Goal: Entertainment & Leisure: Browse casually

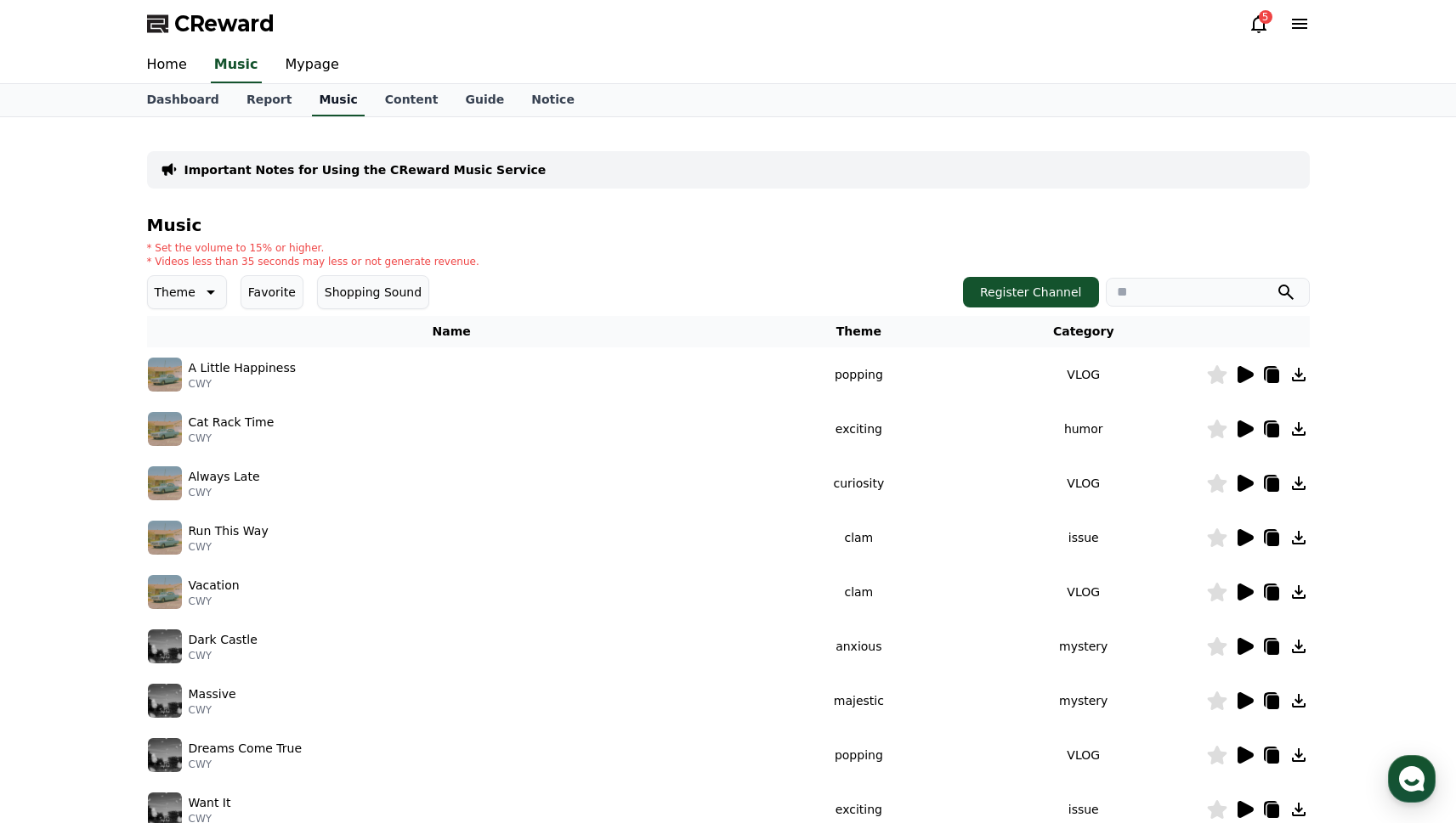
click at [312, 104] on link "Music" at bounding box center [338, 100] width 52 height 32
click at [244, 94] on link "Report" at bounding box center [268, 100] width 73 height 32
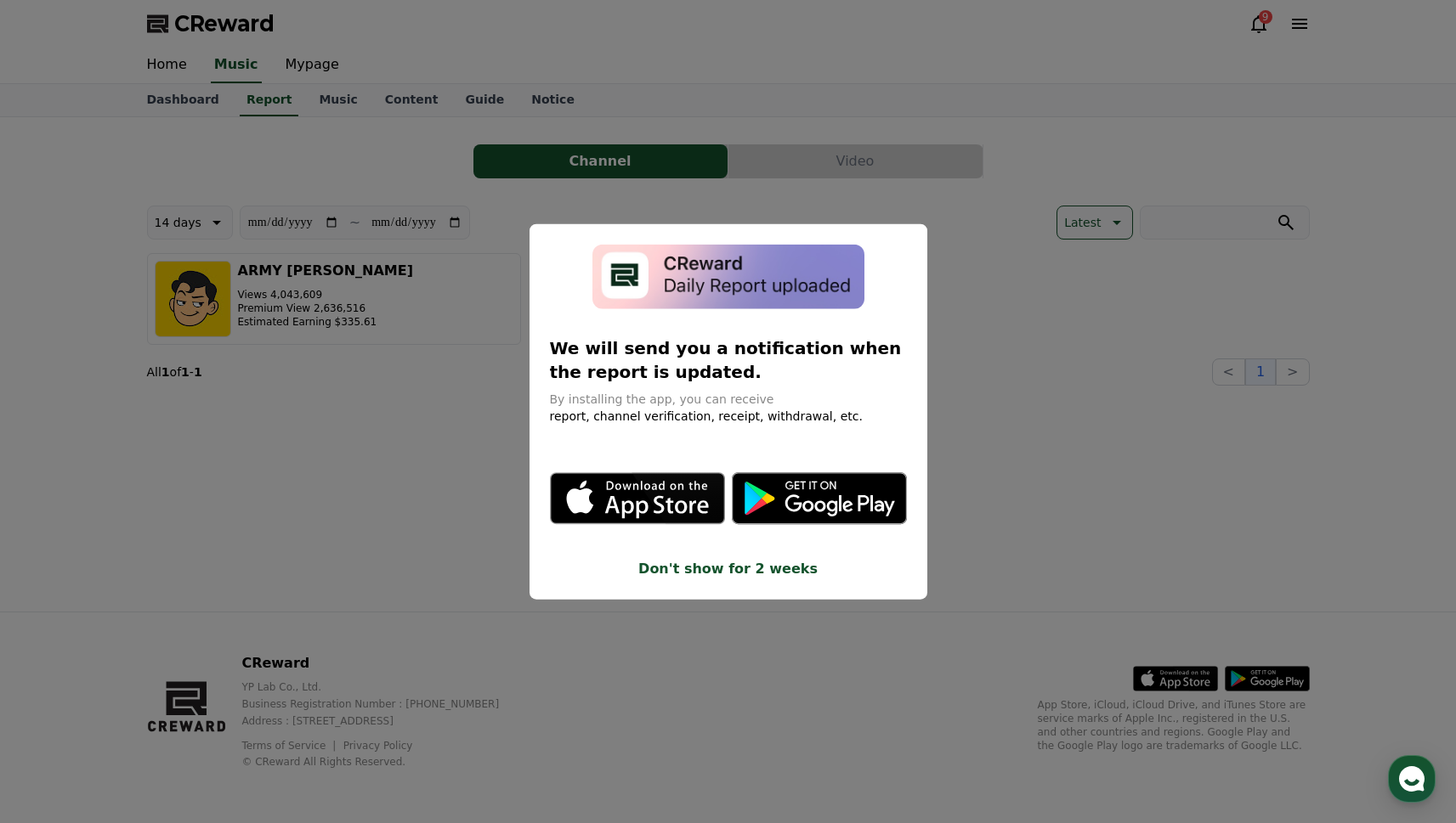
click at [716, 564] on button "Don't show for 2 weeks" at bounding box center [728, 568] width 357 height 20
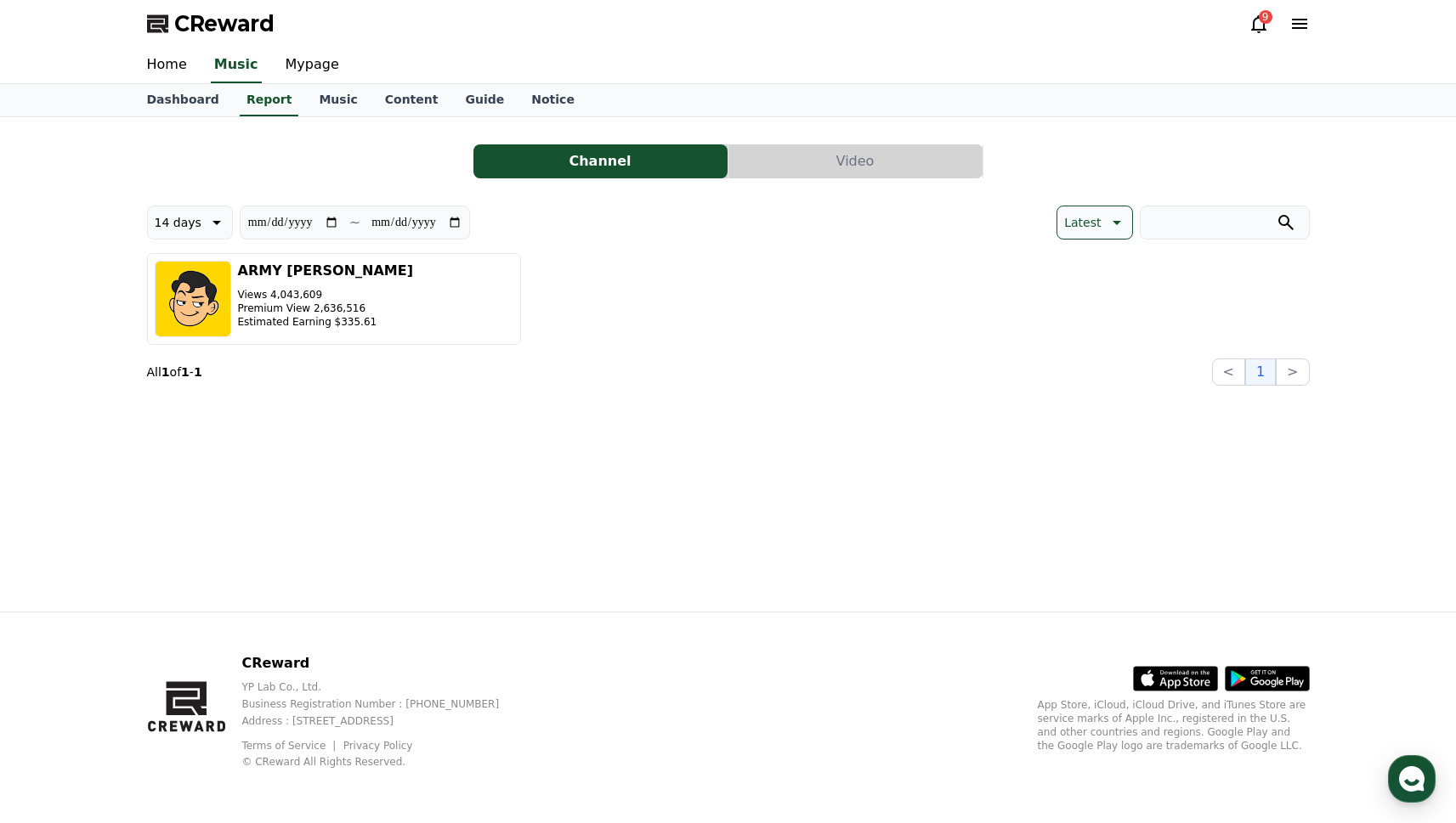
click at [791, 166] on button "Video" at bounding box center [855, 161] width 254 height 34
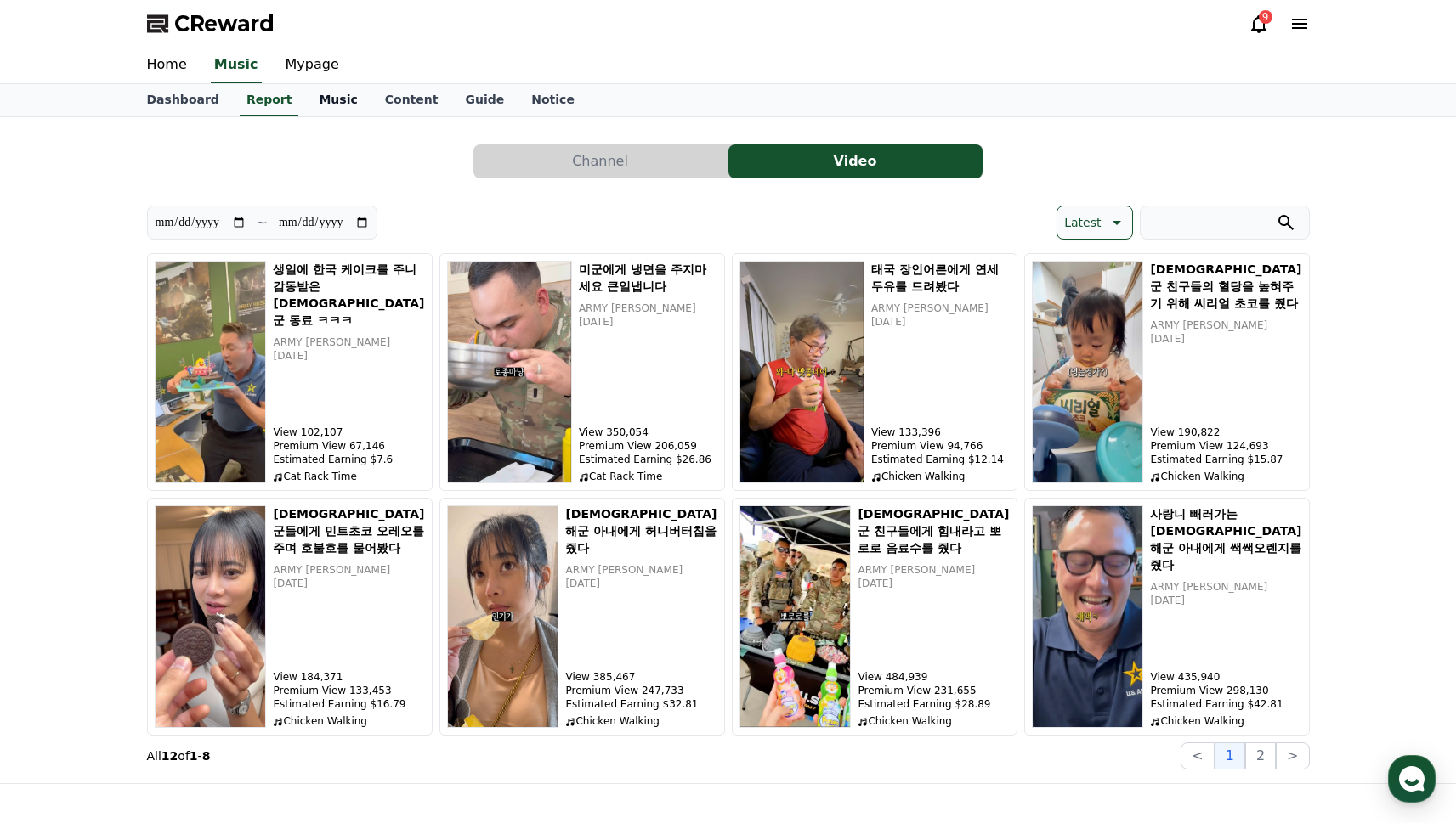
click at [334, 103] on link "Music" at bounding box center [338, 100] width 66 height 32
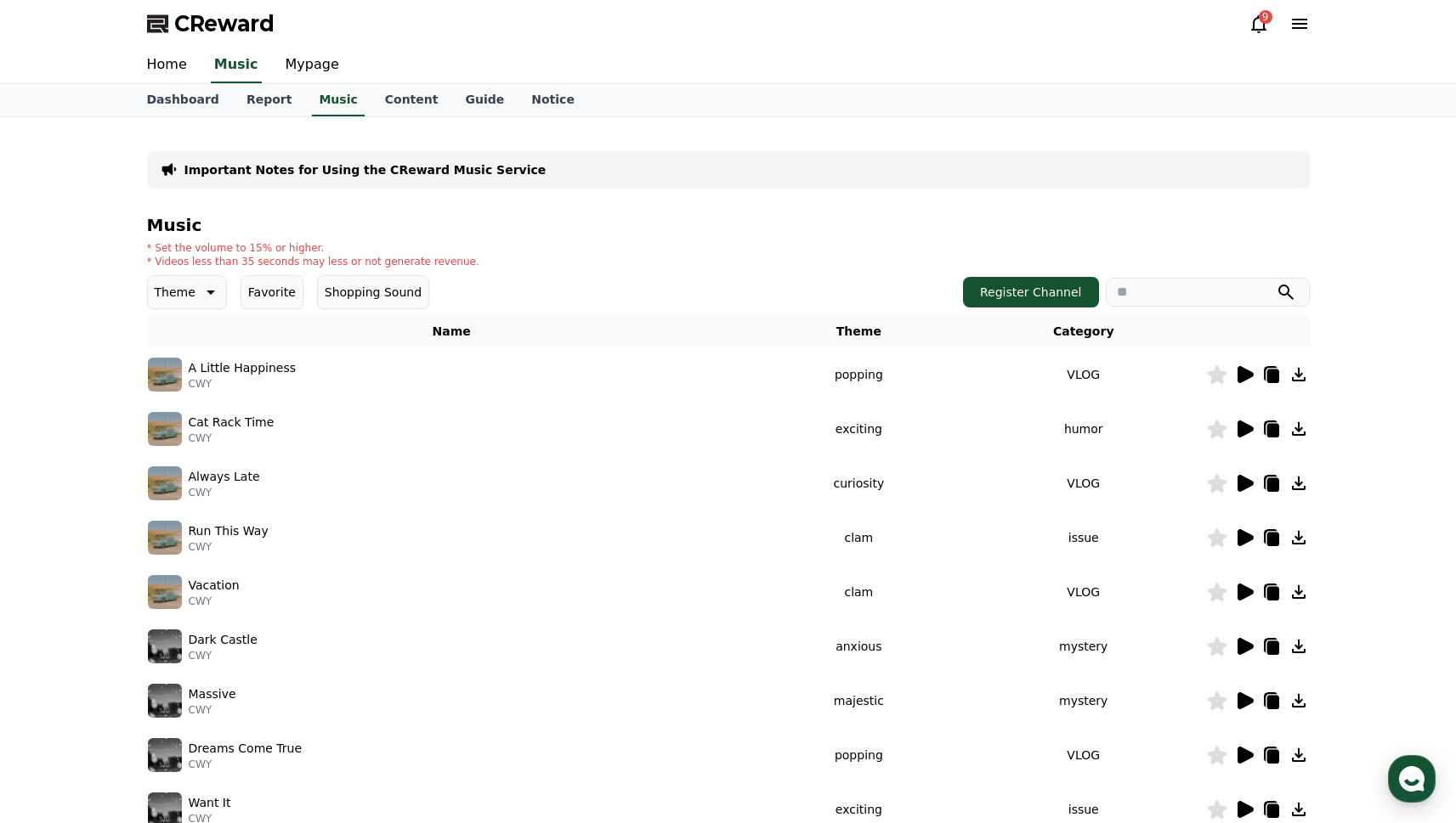
click at [208, 285] on icon at bounding box center [208, 291] width 20 height 20
click at [176, 336] on button "Fantasy" at bounding box center [178, 320] width 59 height 38
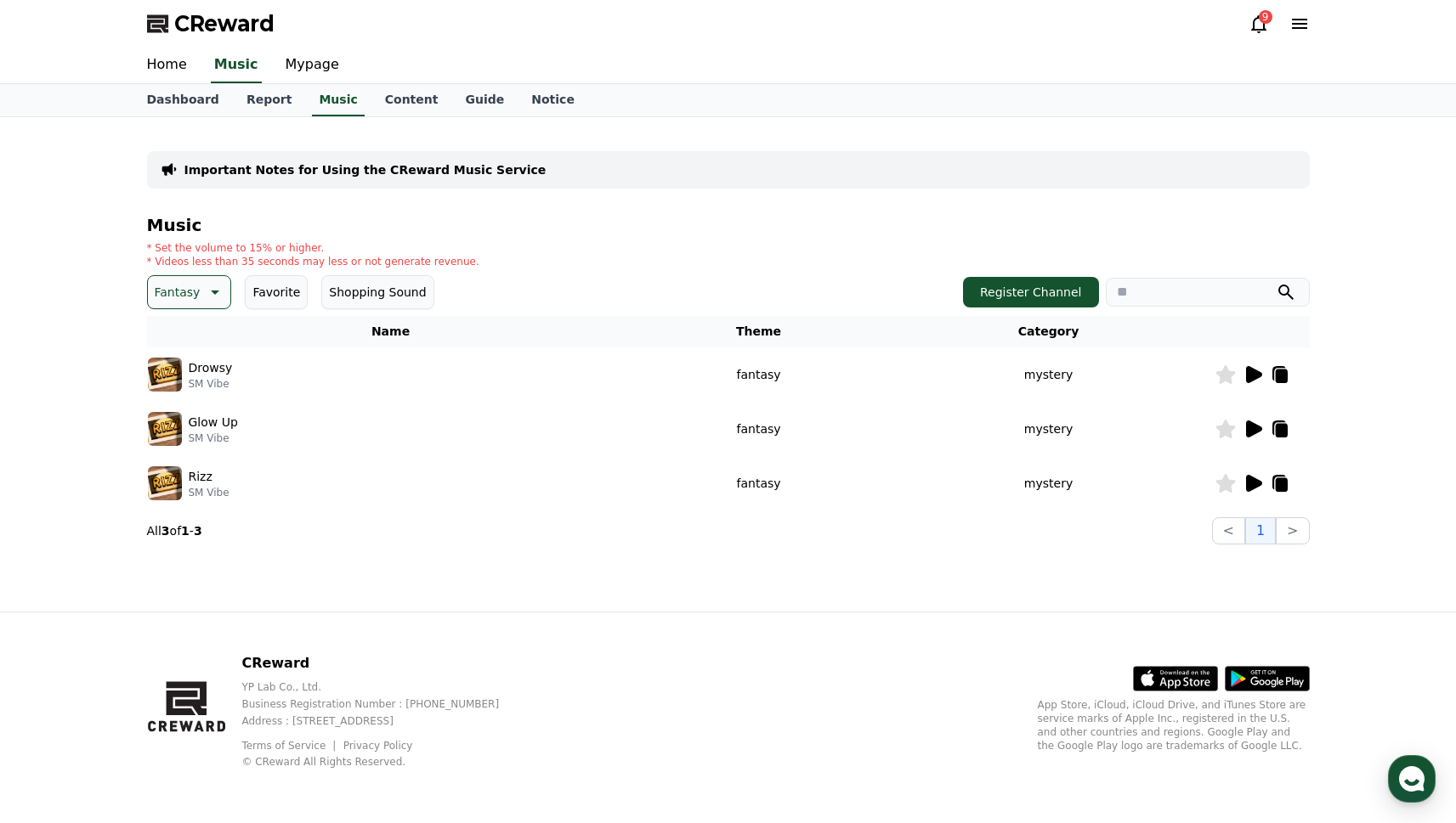
click at [1253, 379] on icon at bounding box center [1254, 375] width 16 height 17
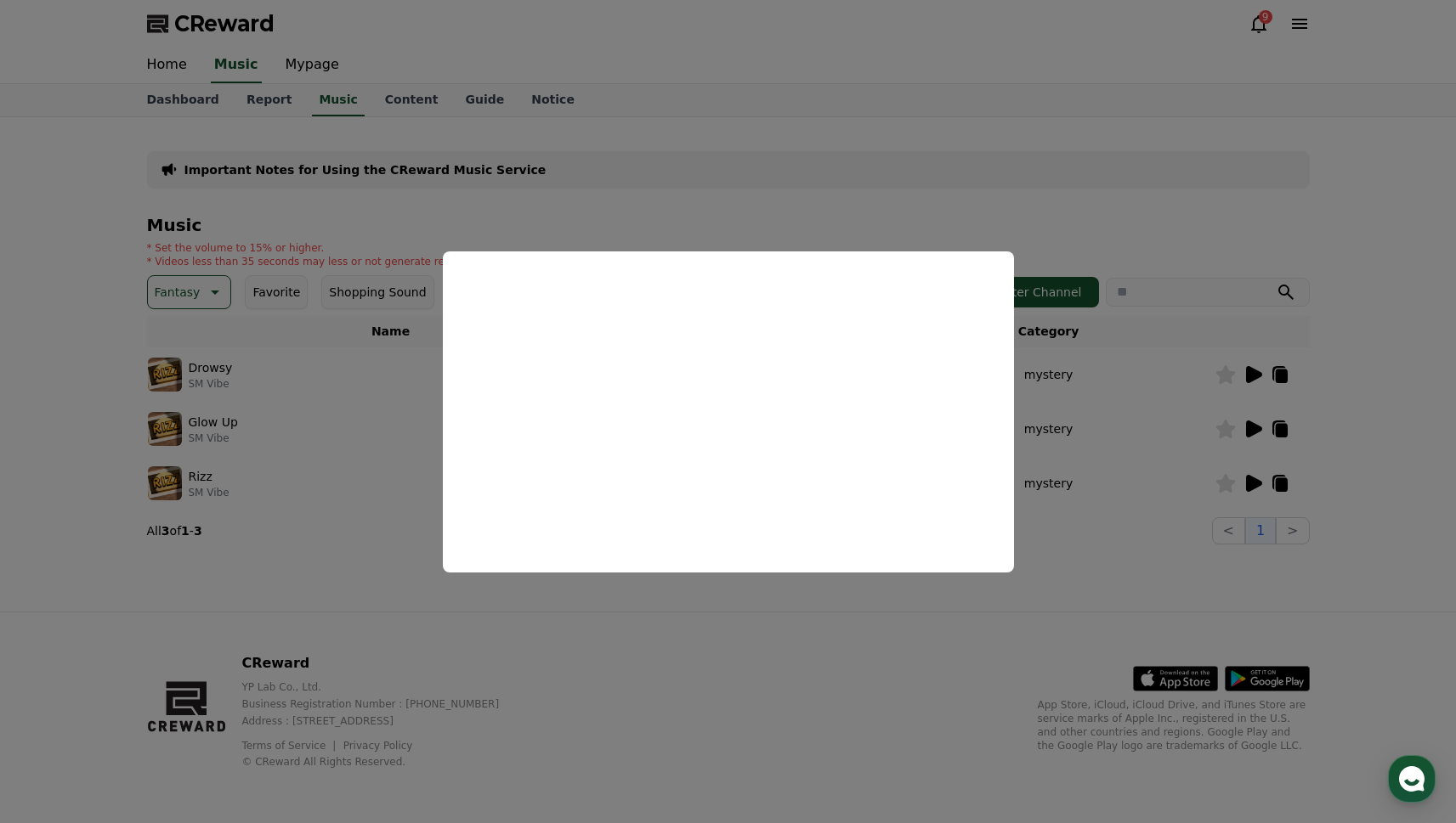
click at [587, 211] on button "close modal" at bounding box center [728, 412] width 1456 height 823
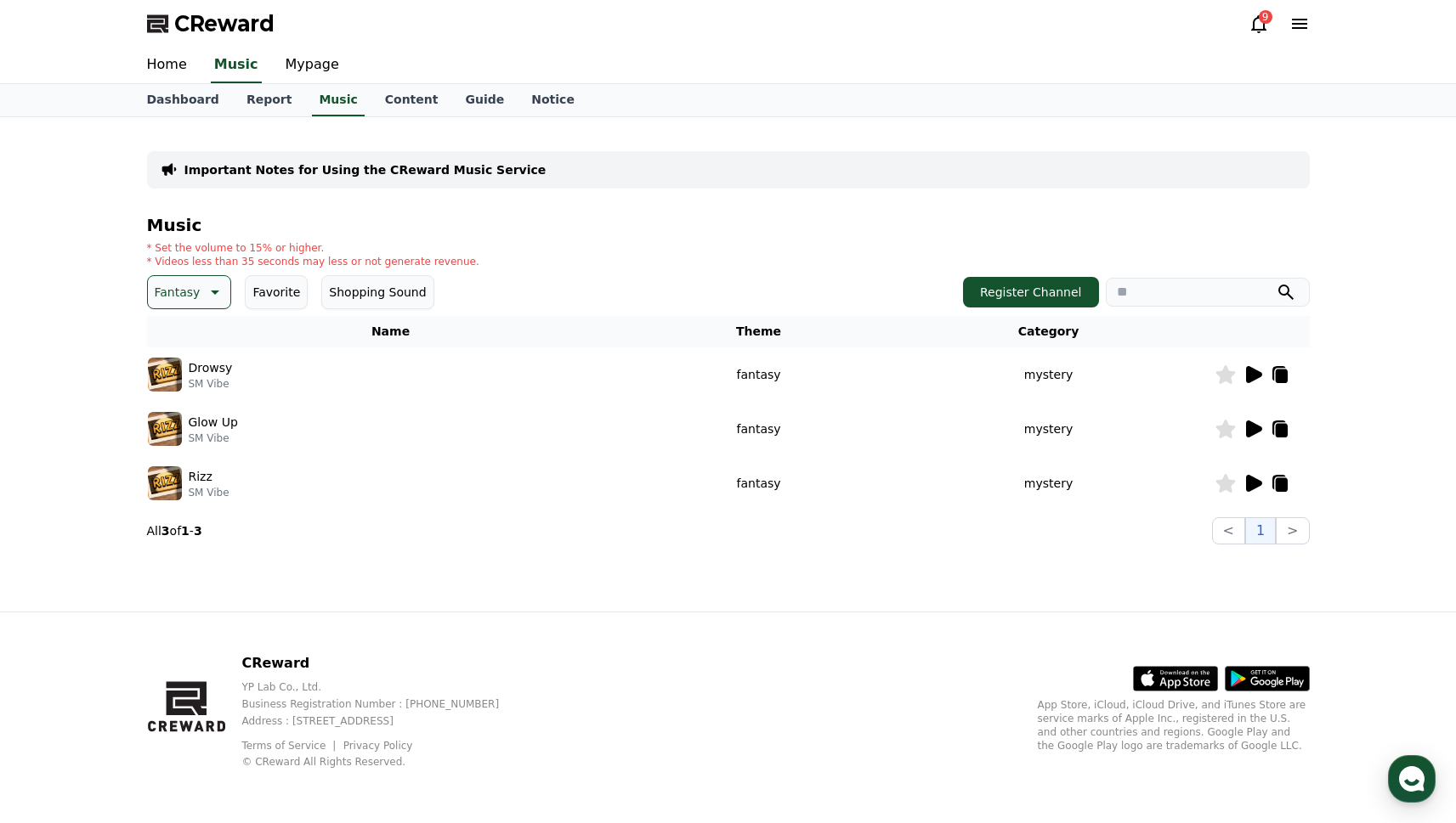
click at [210, 288] on icon at bounding box center [213, 291] width 20 height 20
click at [188, 432] on button "Curiosity" at bounding box center [182, 425] width 66 height 38
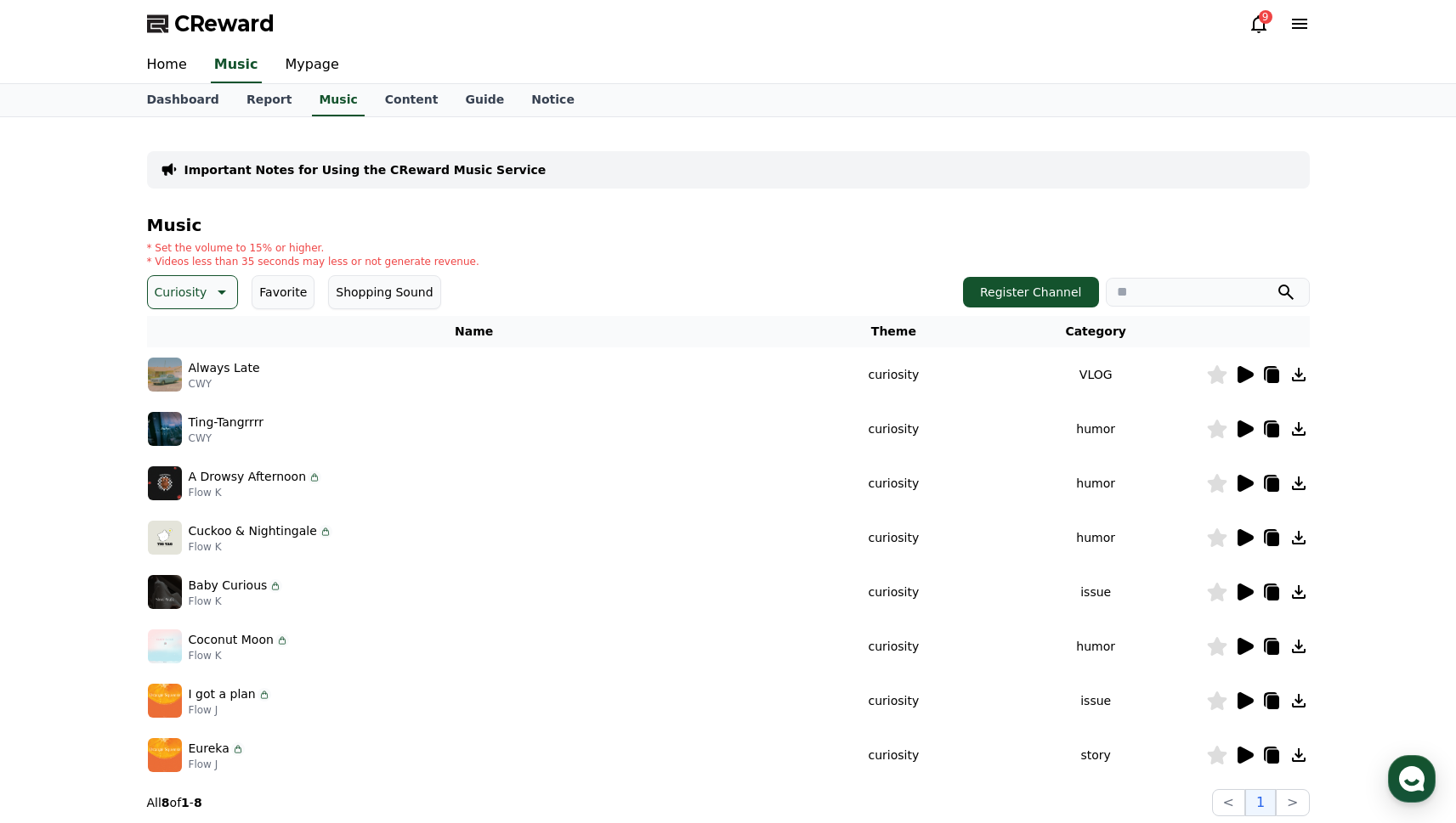
click at [1246, 376] on icon at bounding box center [1246, 375] width 16 height 17
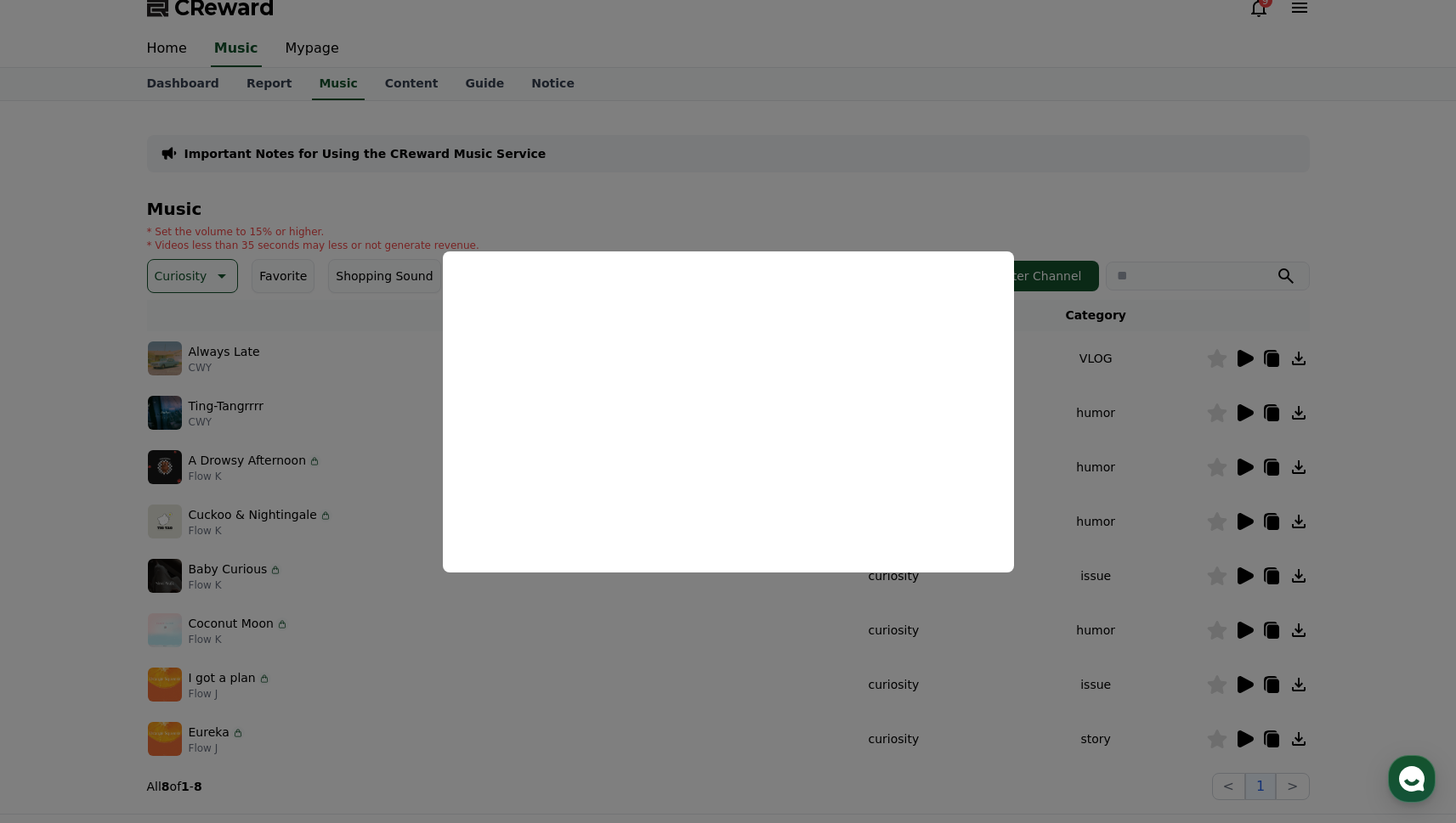
scroll to position [18, 0]
click at [1162, 389] on button "close modal" at bounding box center [728, 412] width 1456 height 823
click at [1243, 405] on icon at bounding box center [1246, 411] width 16 height 17
drag, startPoint x: 1124, startPoint y: 440, endPoint x: 1189, endPoint y: 442, distance: 65.0
click at [1125, 440] on button "close modal" at bounding box center [728, 412] width 1456 height 823
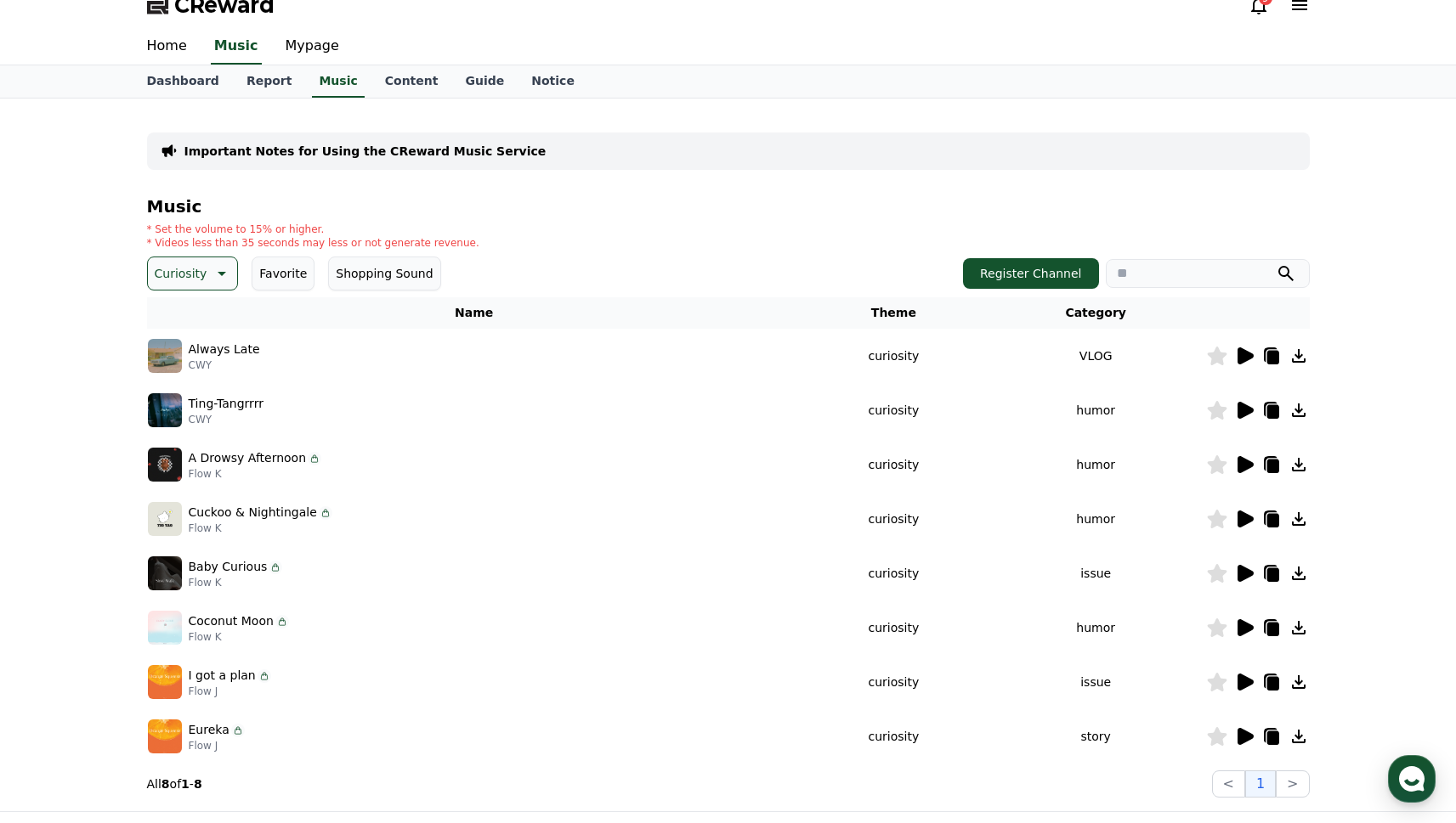
click at [1244, 458] on icon at bounding box center [1246, 465] width 16 height 17
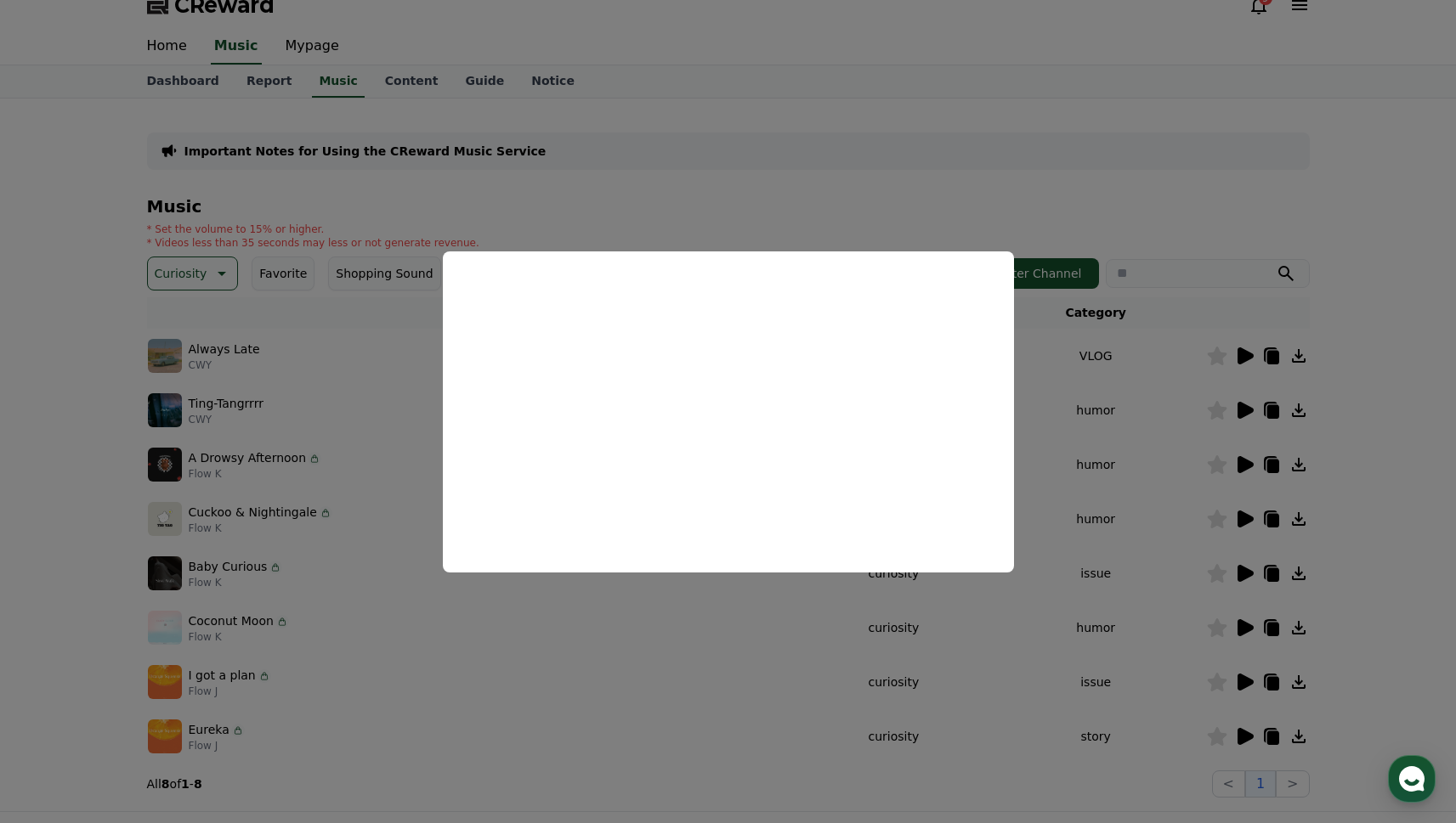
click at [1095, 435] on button "close modal" at bounding box center [728, 412] width 1456 height 823
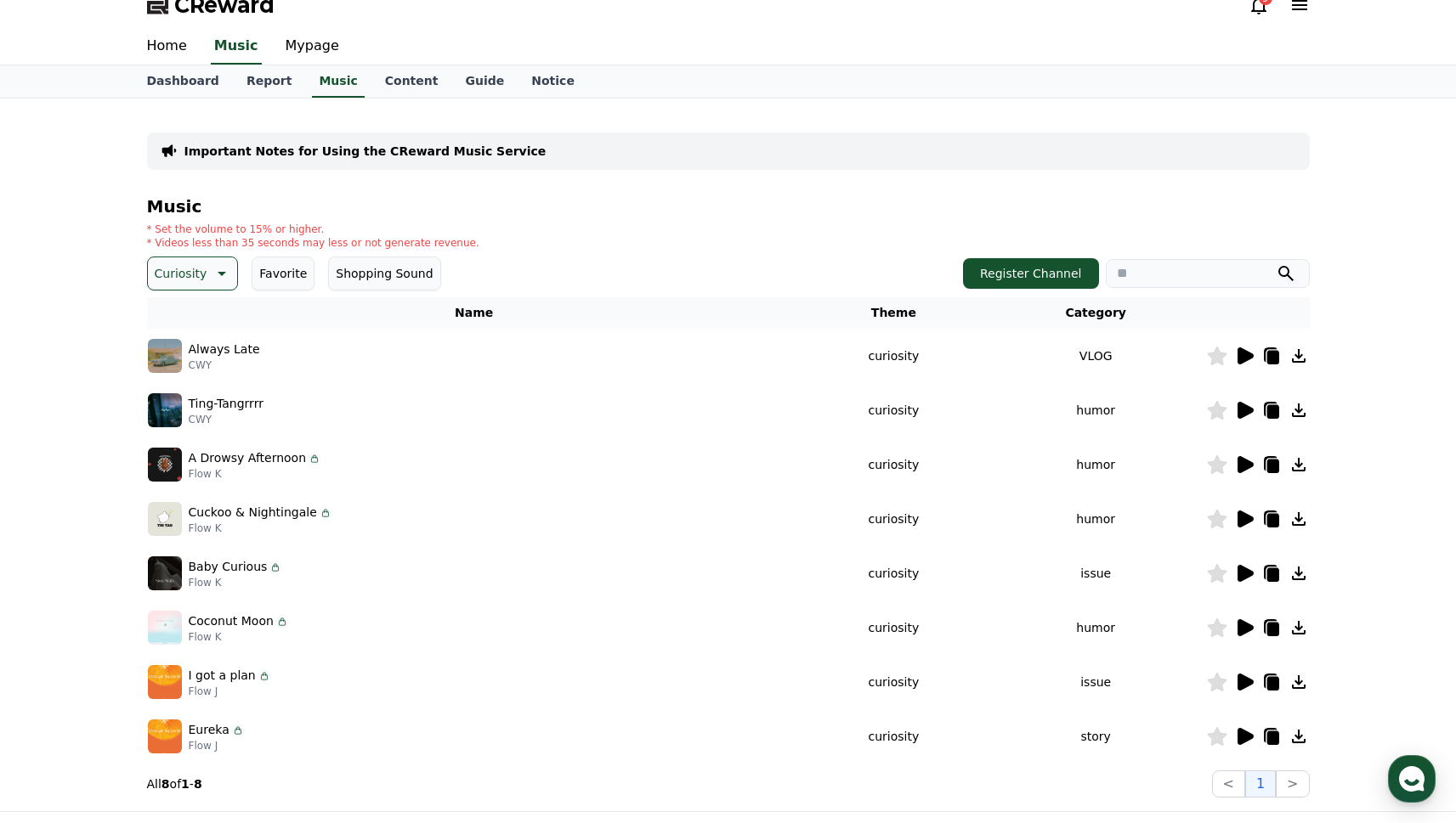
click at [1241, 517] on icon at bounding box center [1246, 519] width 16 height 17
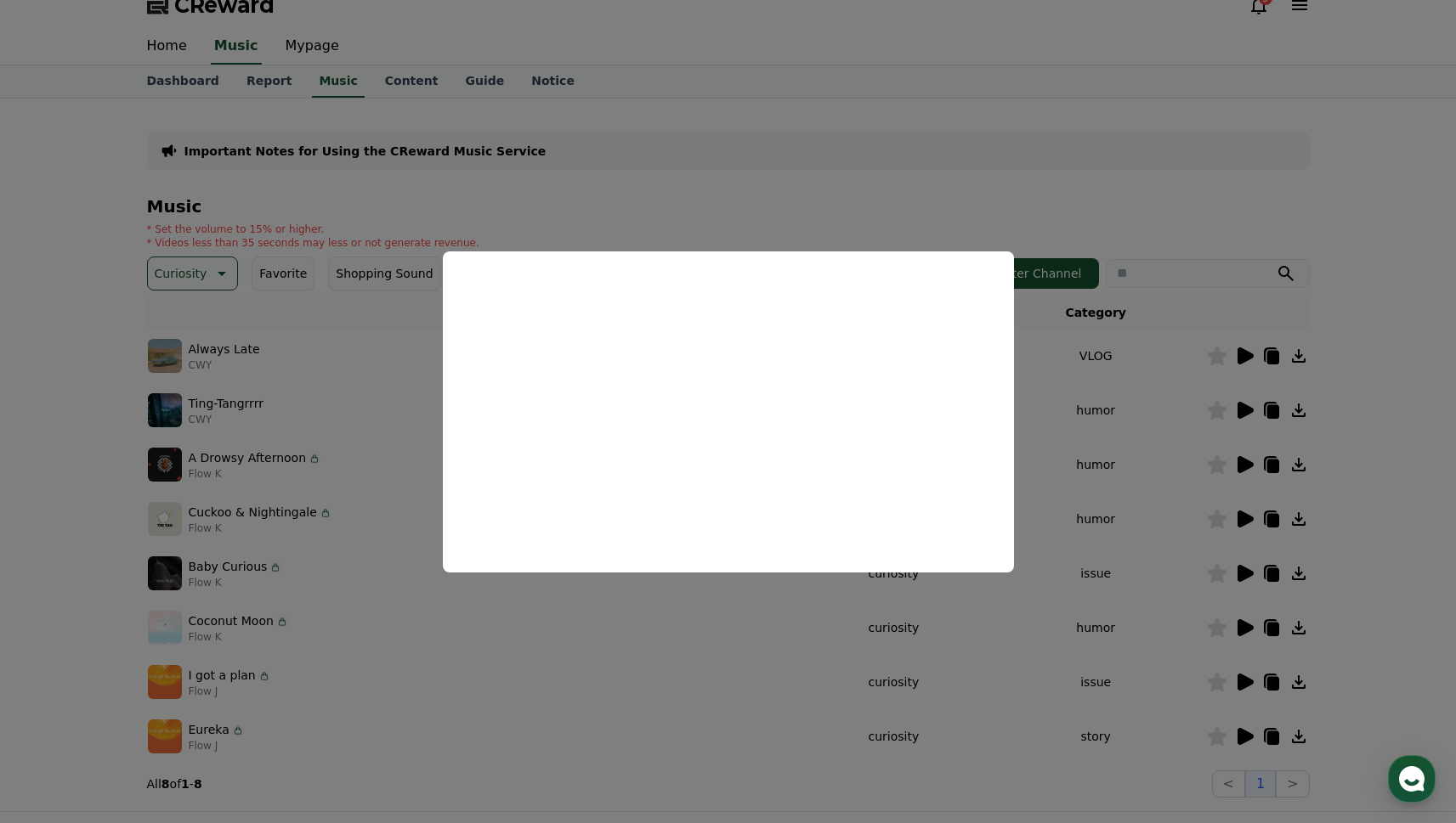
click at [1240, 557] on button "close modal" at bounding box center [728, 412] width 1456 height 823
click at [1243, 571] on icon at bounding box center [1246, 574] width 16 height 17
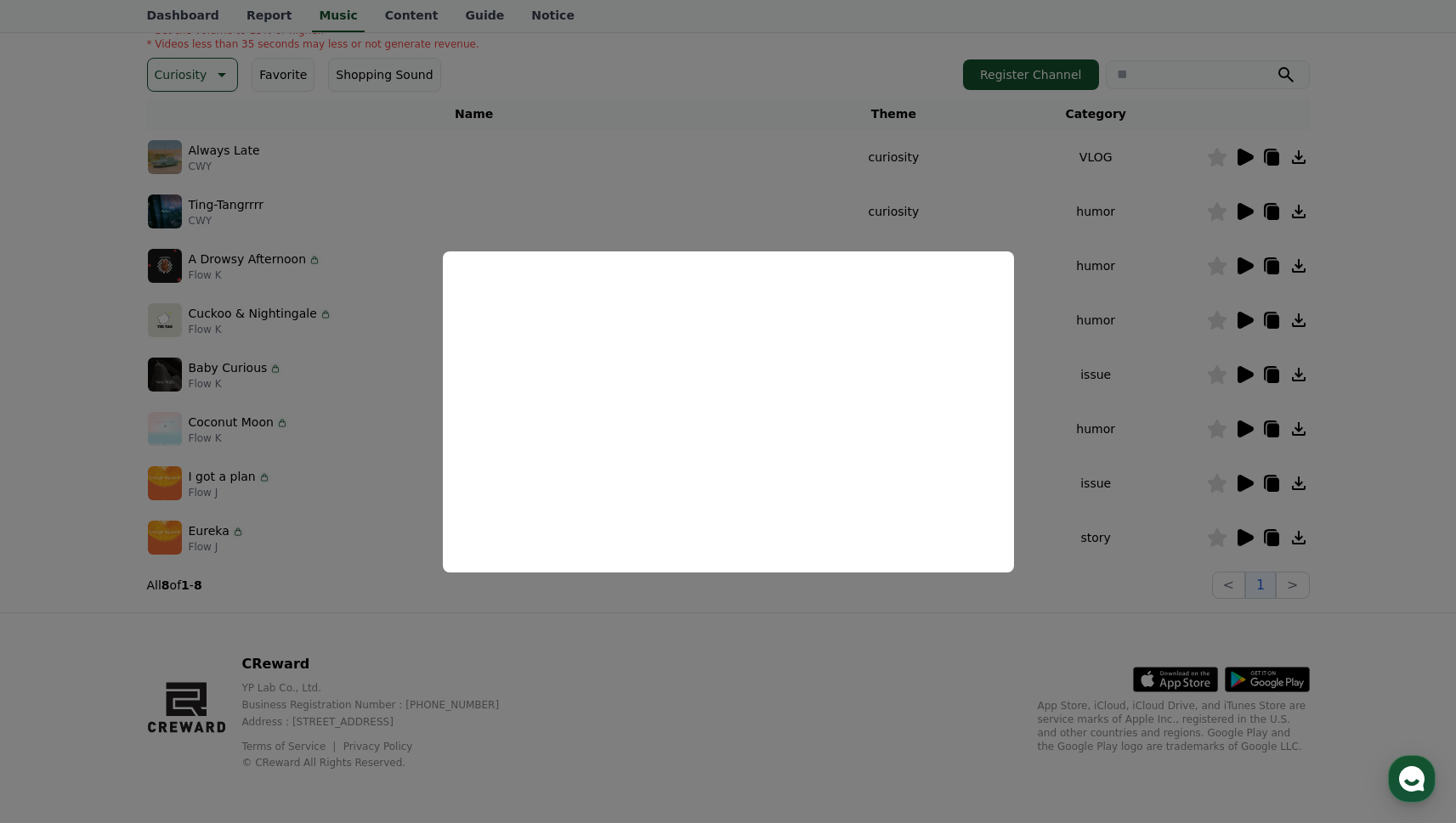
scroll to position [219, 0]
click at [1192, 485] on button "close modal" at bounding box center [728, 412] width 1456 height 823
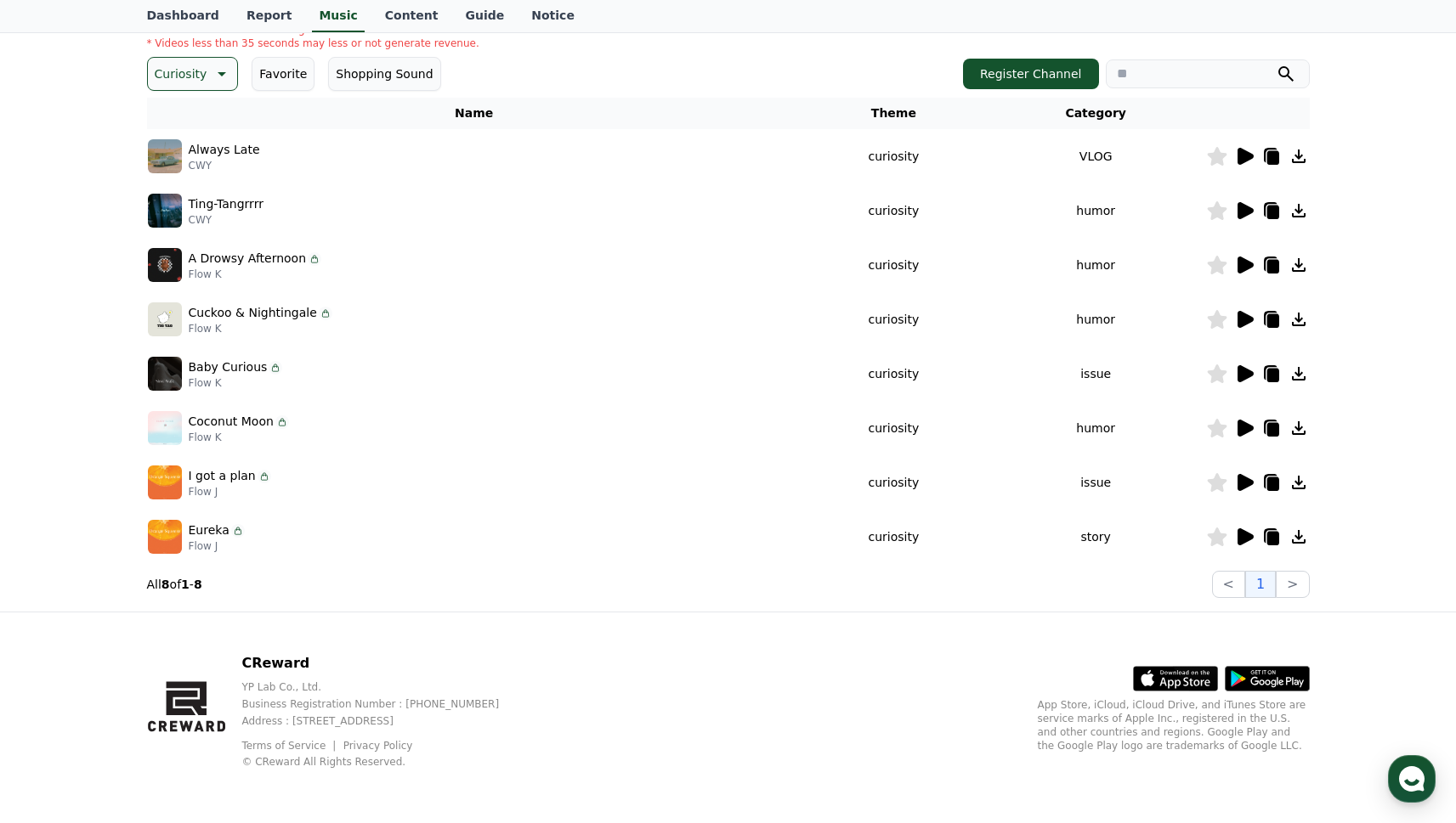
click at [1238, 434] on icon at bounding box center [1246, 429] width 16 height 17
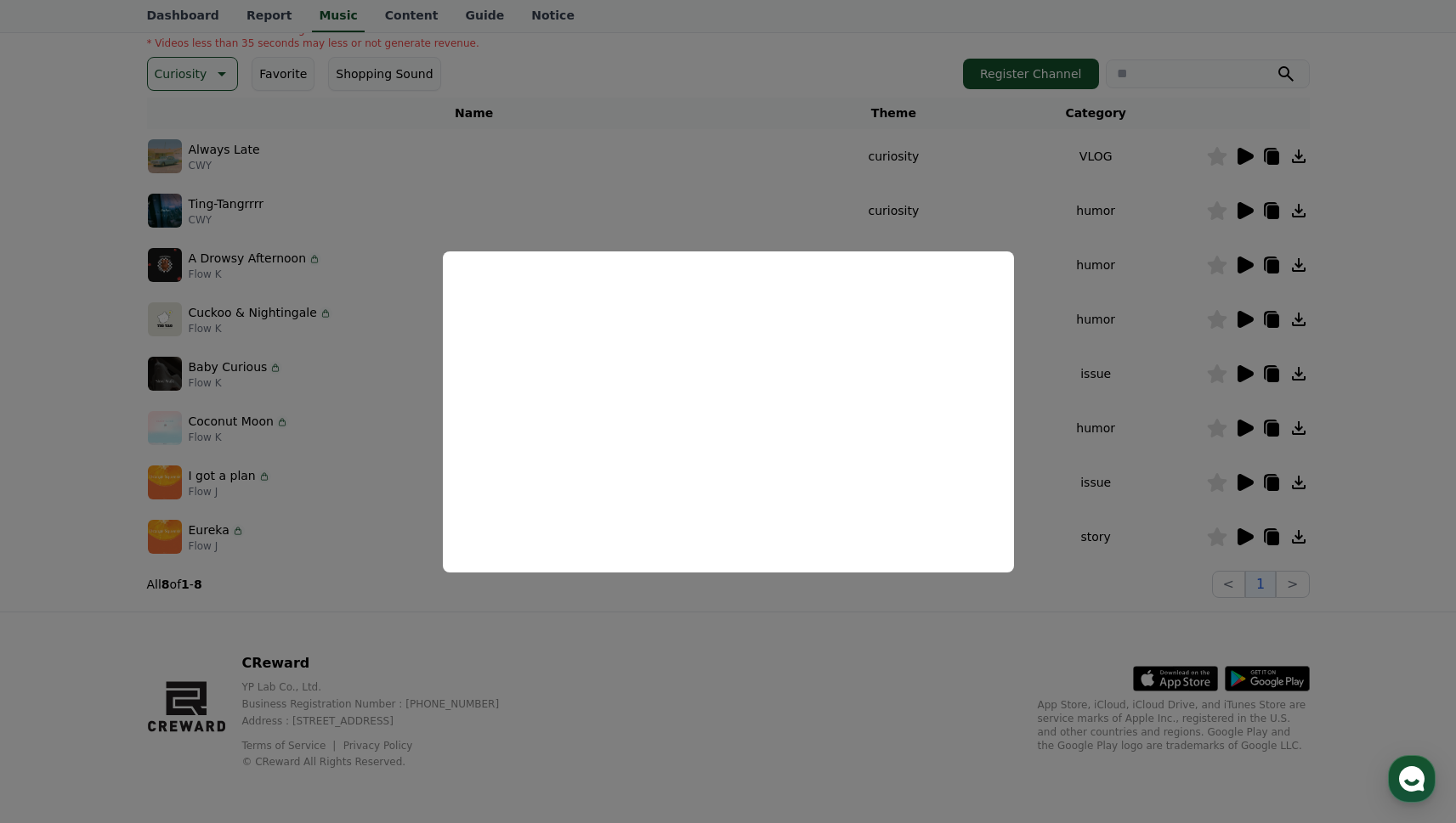
click at [1250, 480] on button "close modal" at bounding box center [728, 412] width 1456 height 823
click at [1246, 486] on icon at bounding box center [1246, 483] width 16 height 17
drag, startPoint x: 1224, startPoint y: 534, endPoint x: 1236, endPoint y: 536, distance: 12.2
click at [1225, 534] on button "close modal" at bounding box center [728, 412] width 1456 height 823
click at [1239, 536] on icon at bounding box center [1246, 537] width 16 height 17
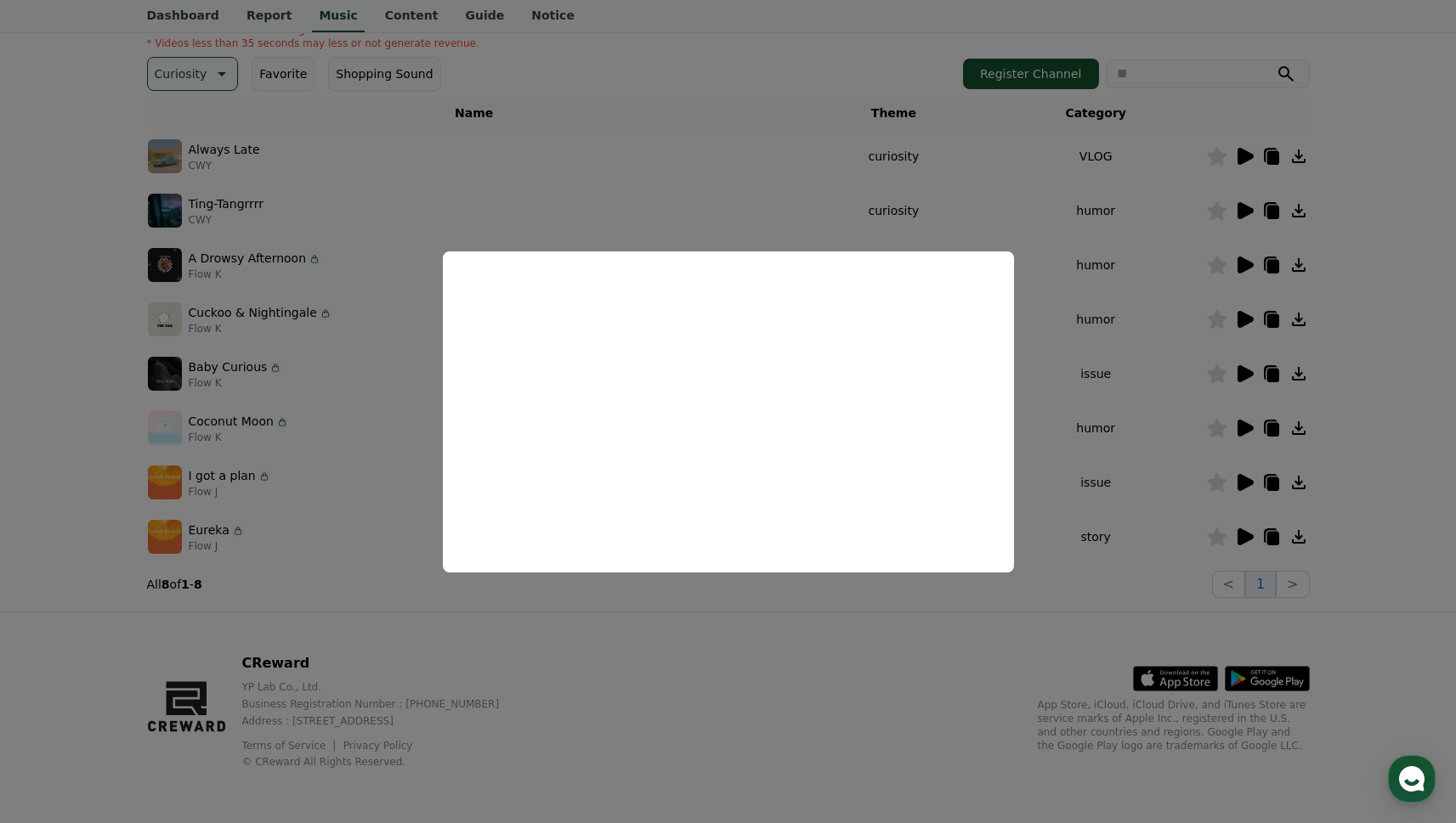
click at [860, 140] on button "close modal" at bounding box center [728, 412] width 1456 height 823
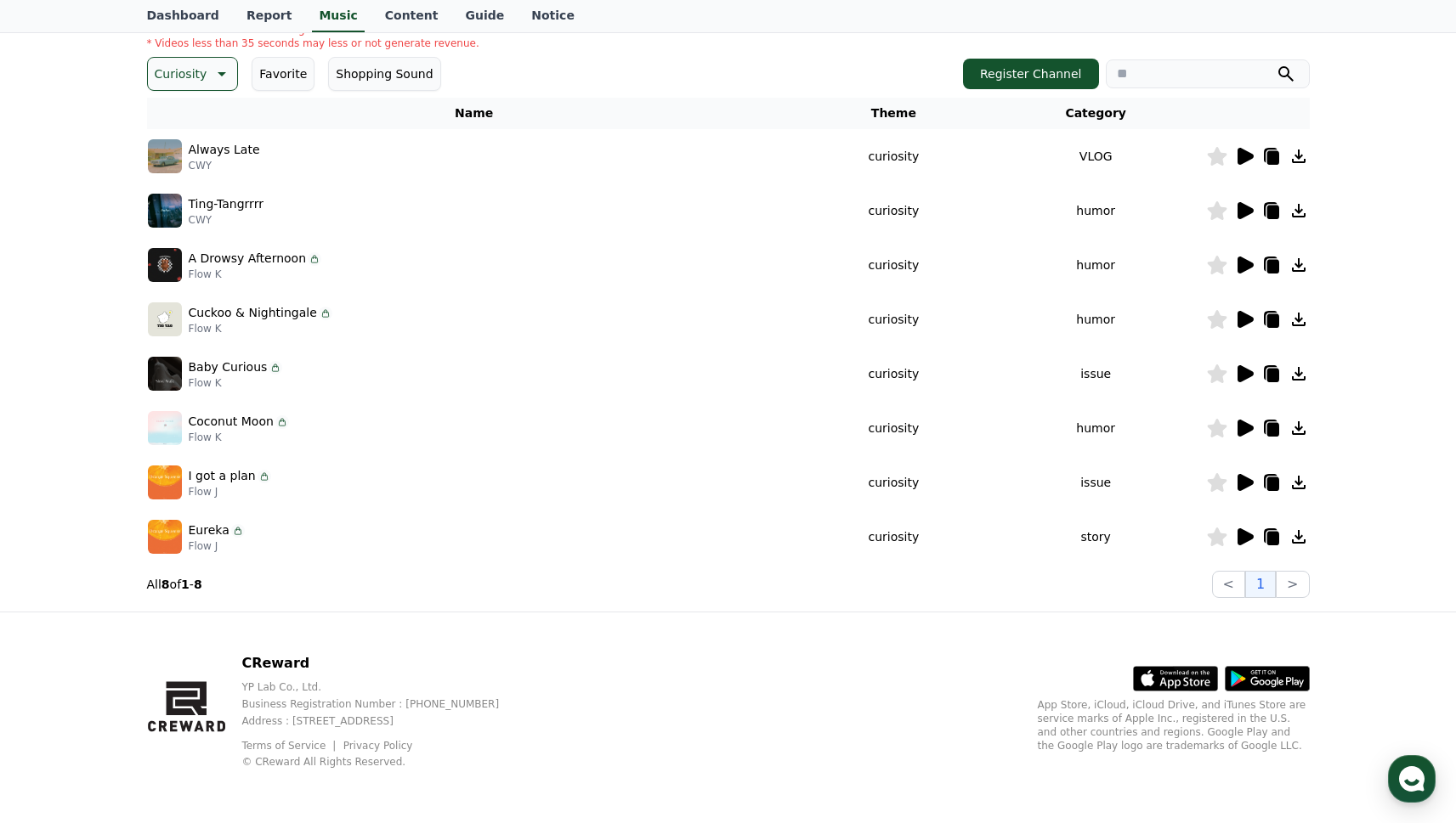
click at [219, 67] on icon at bounding box center [220, 74] width 20 height 20
click at [182, 192] on button "Bright" at bounding box center [174, 181] width 50 height 38
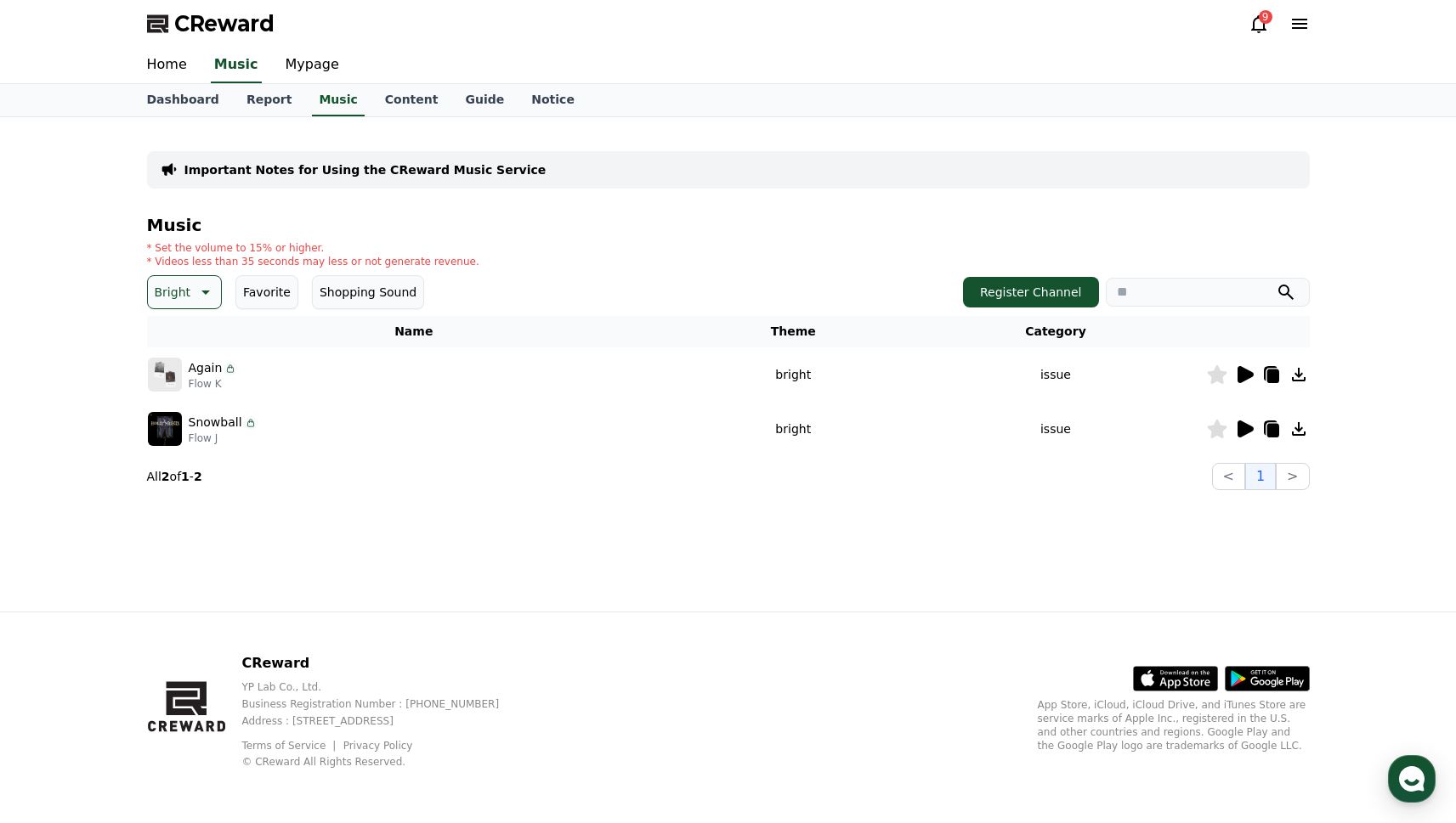
click at [1248, 377] on icon at bounding box center [1246, 375] width 16 height 17
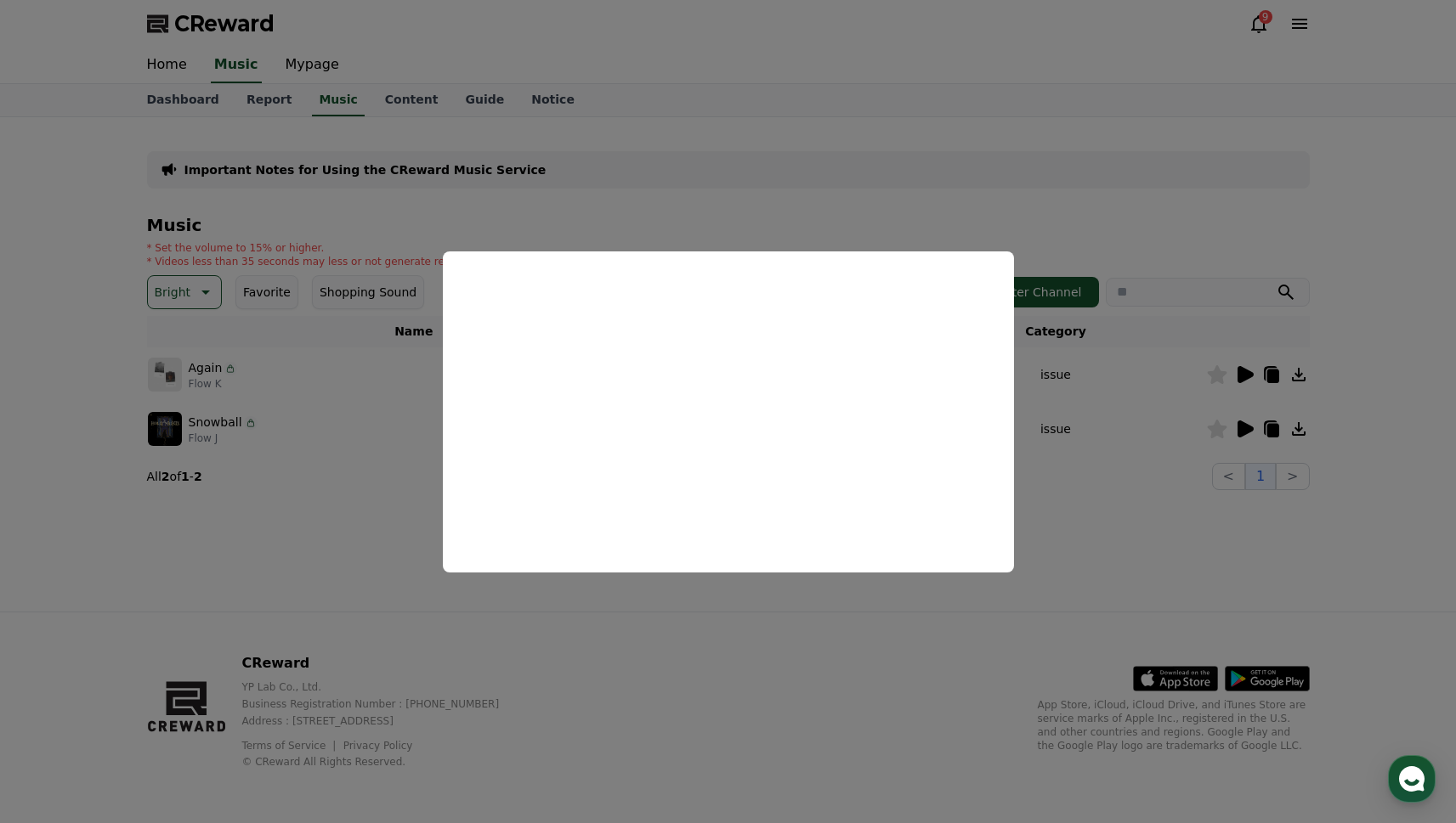
click at [342, 436] on button "close modal" at bounding box center [728, 412] width 1456 height 823
click at [200, 285] on icon at bounding box center [203, 291] width 20 height 20
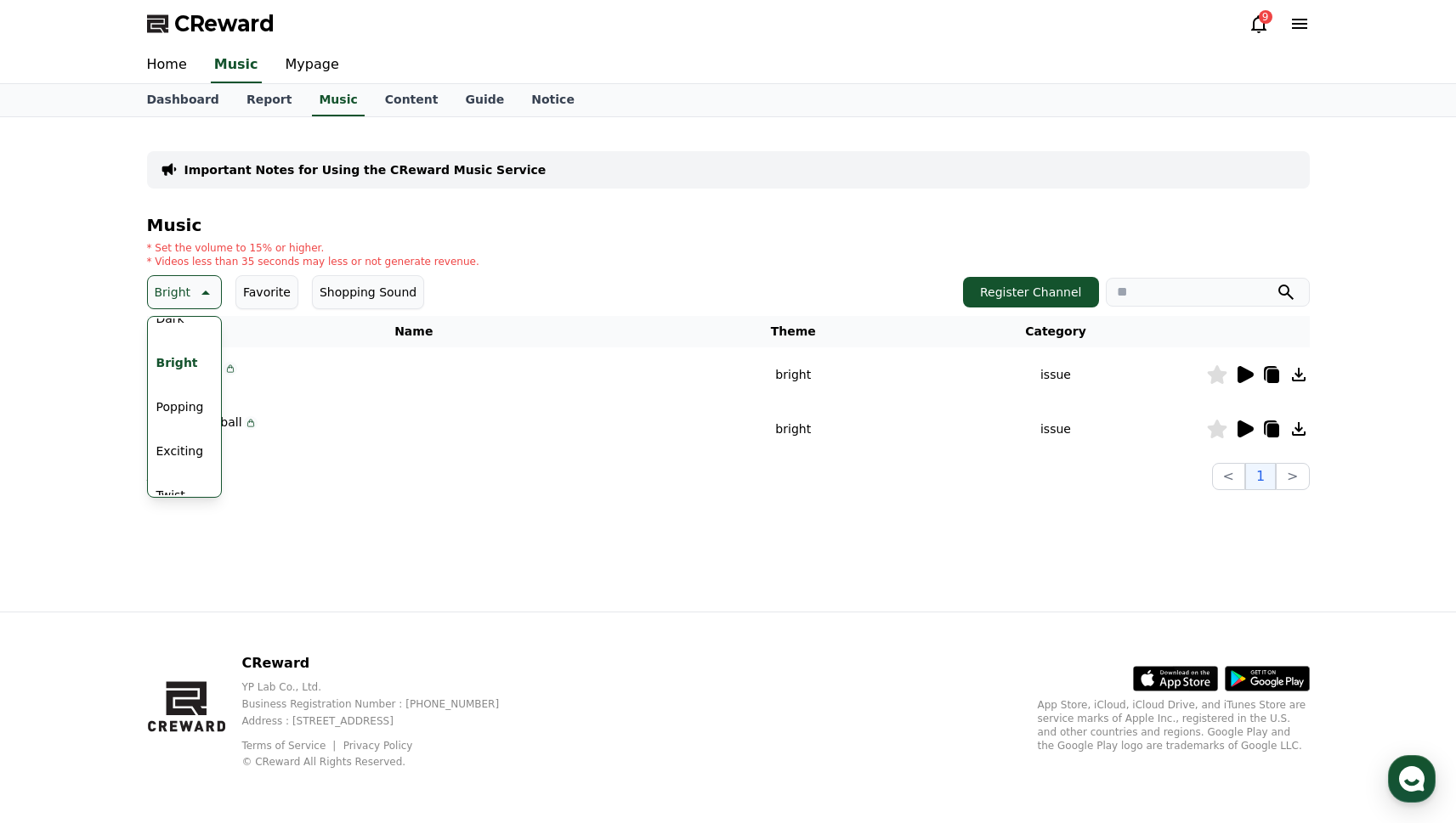
scroll to position [168, 0]
click at [189, 431] on button "Exciting" at bounding box center [179, 434] width 61 height 38
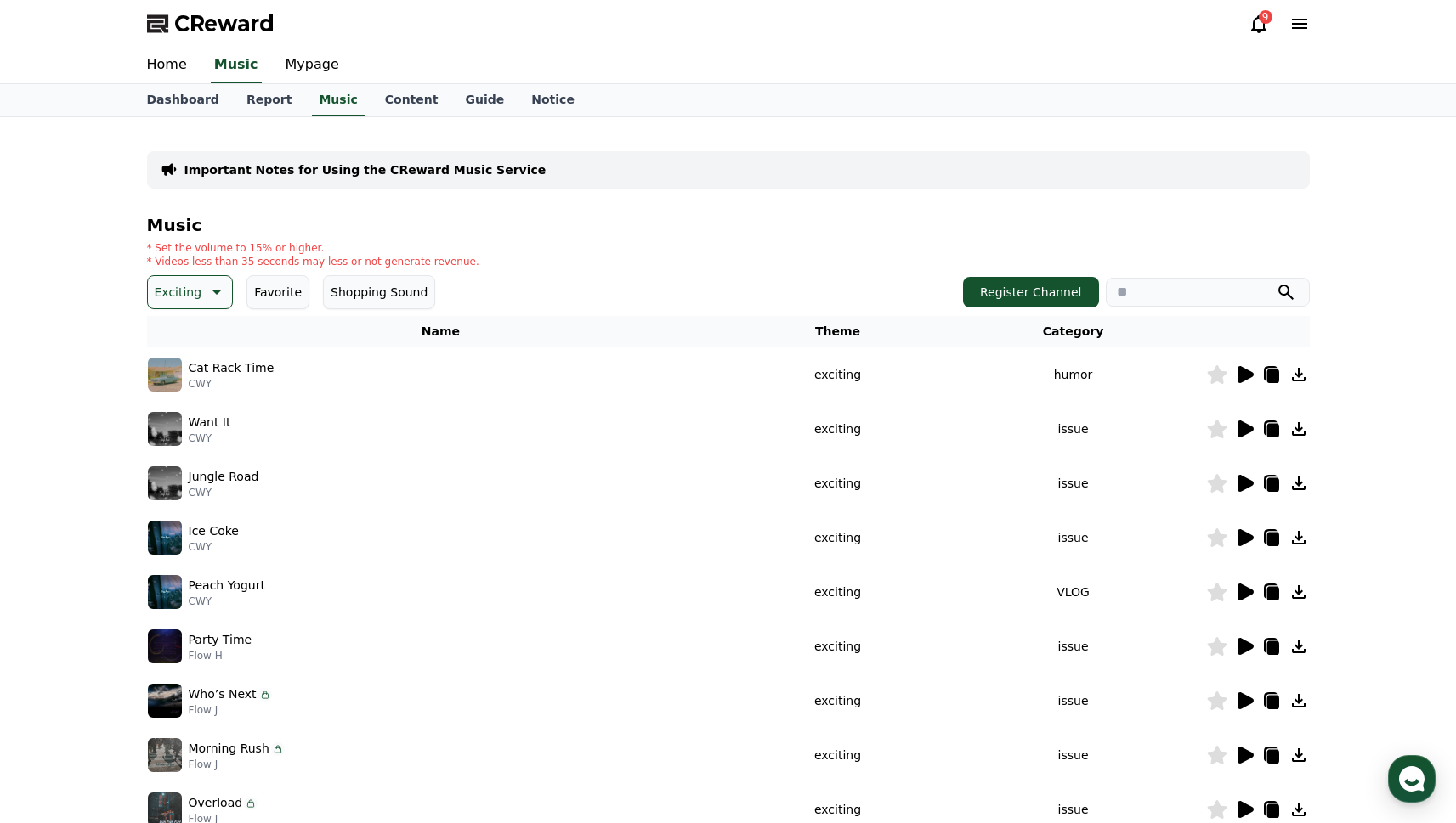
click at [1245, 444] on td at bounding box center [1257, 429] width 104 height 54
click at [1242, 432] on icon at bounding box center [1246, 429] width 16 height 17
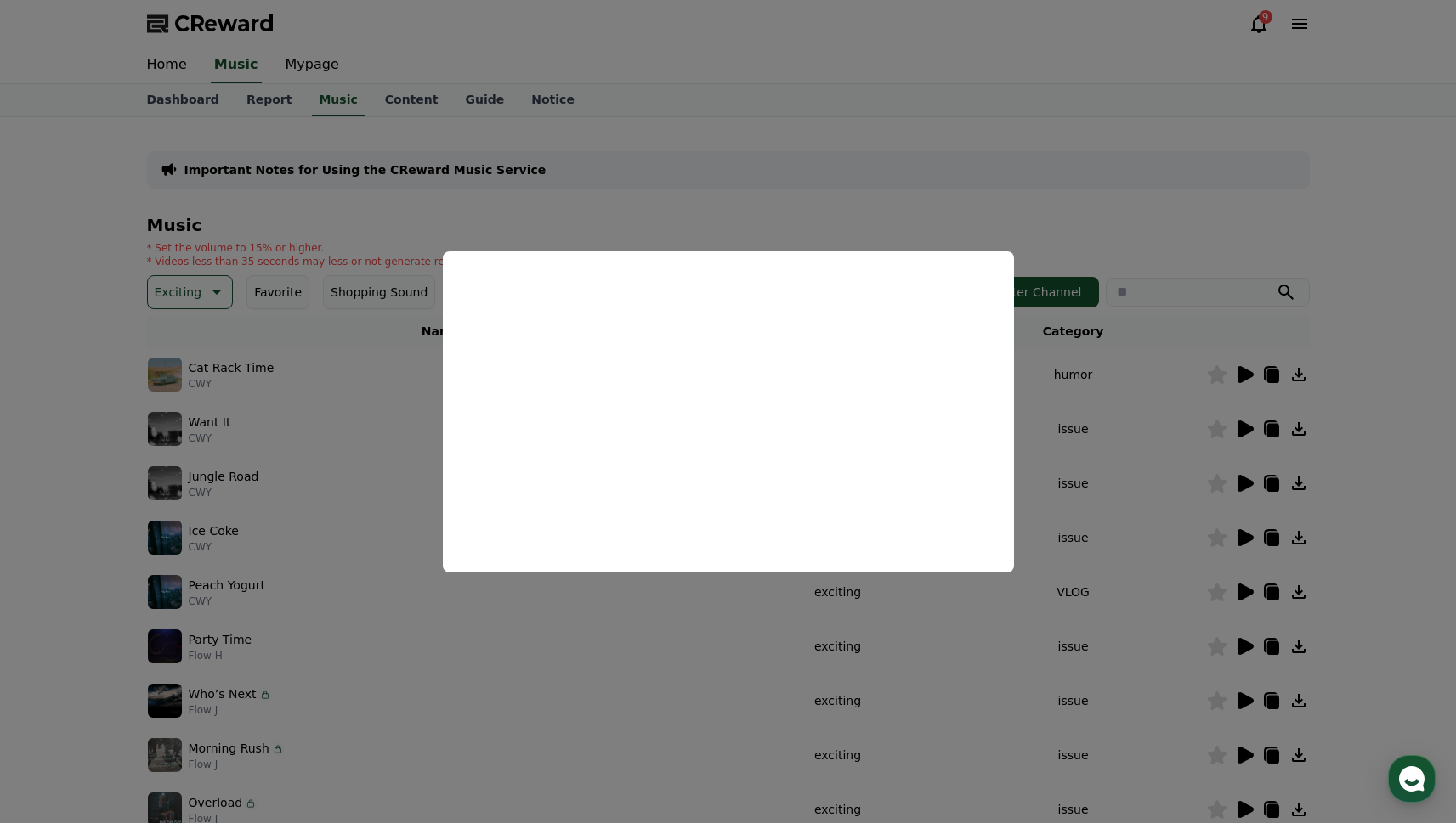
click at [1087, 472] on button "close modal" at bounding box center [728, 412] width 1456 height 823
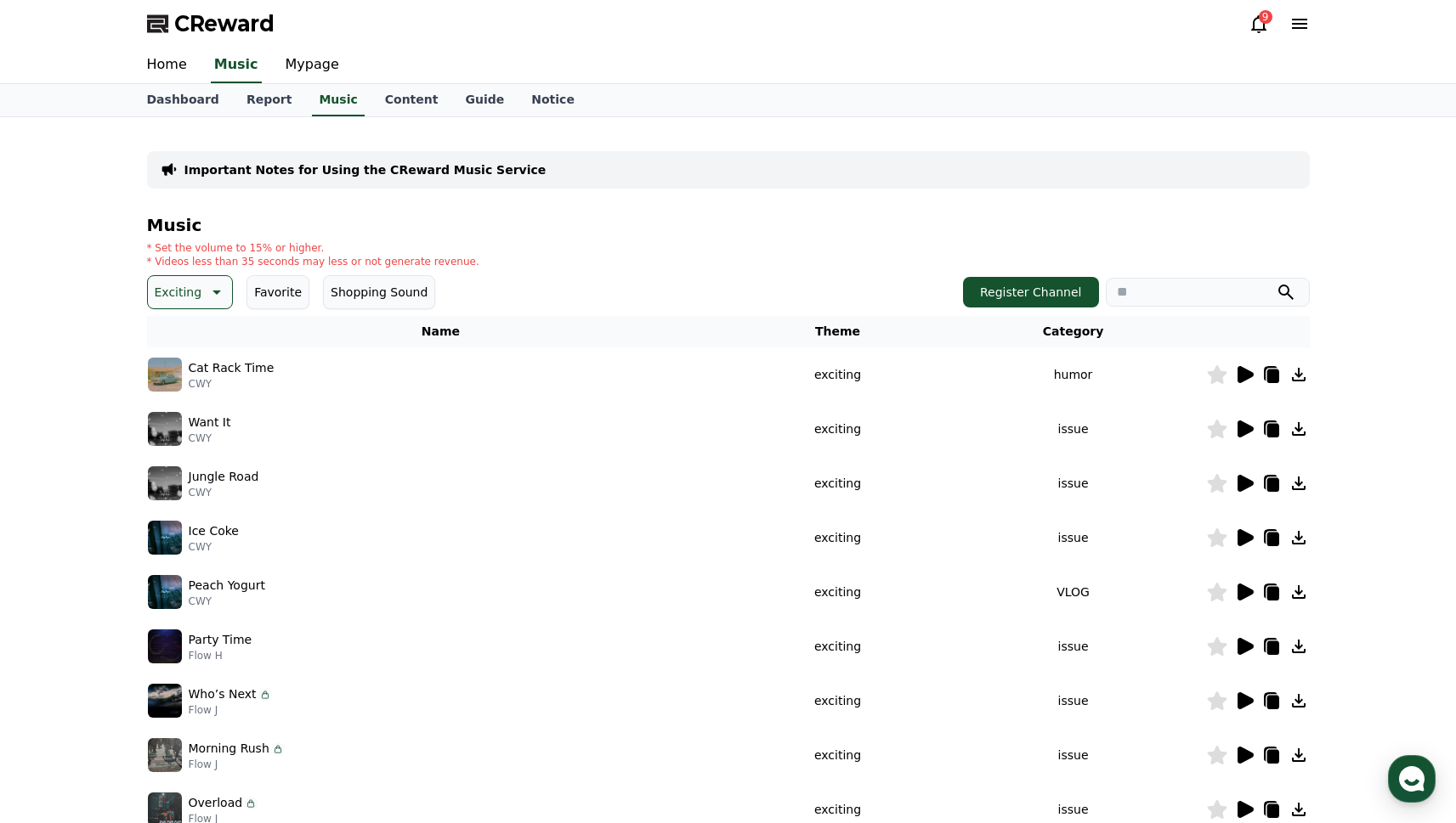
scroll to position [157, 0]
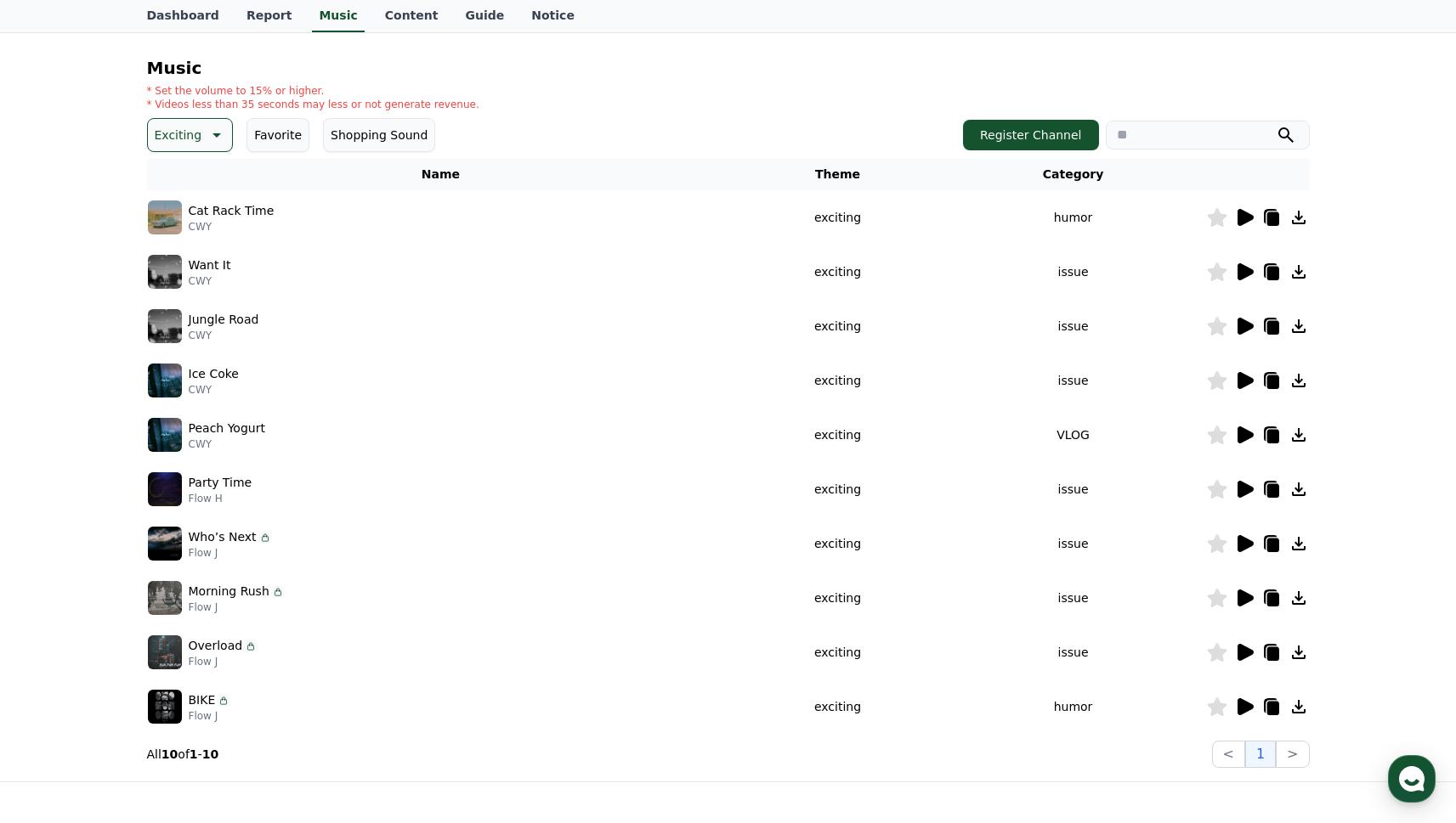
click at [1240, 485] on icon at bounding box center [1246, 490] width 16 height 17
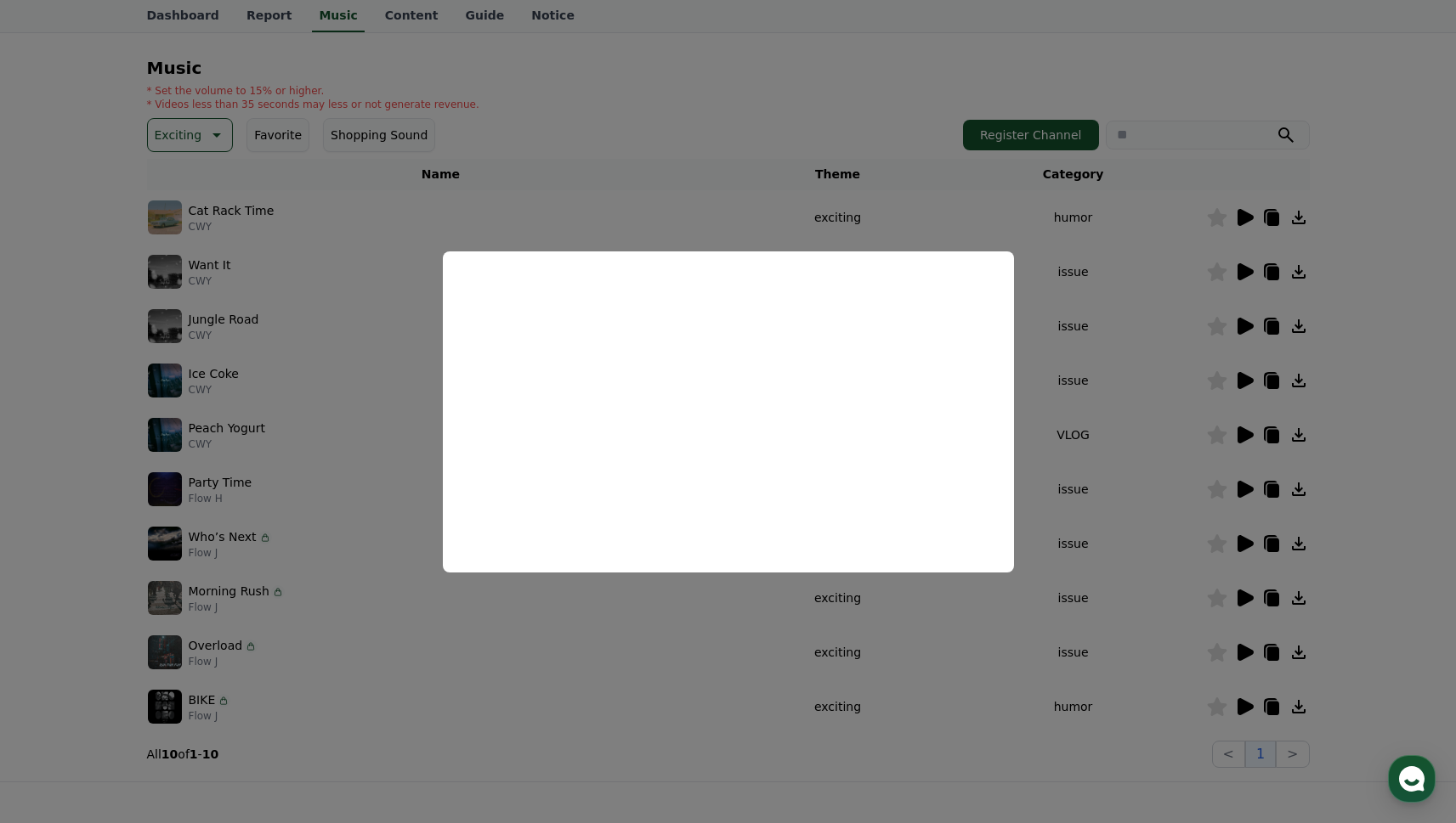
click at [1240, 707] on button "close modal" at bounding box center [728, 412] width 1456 height 823
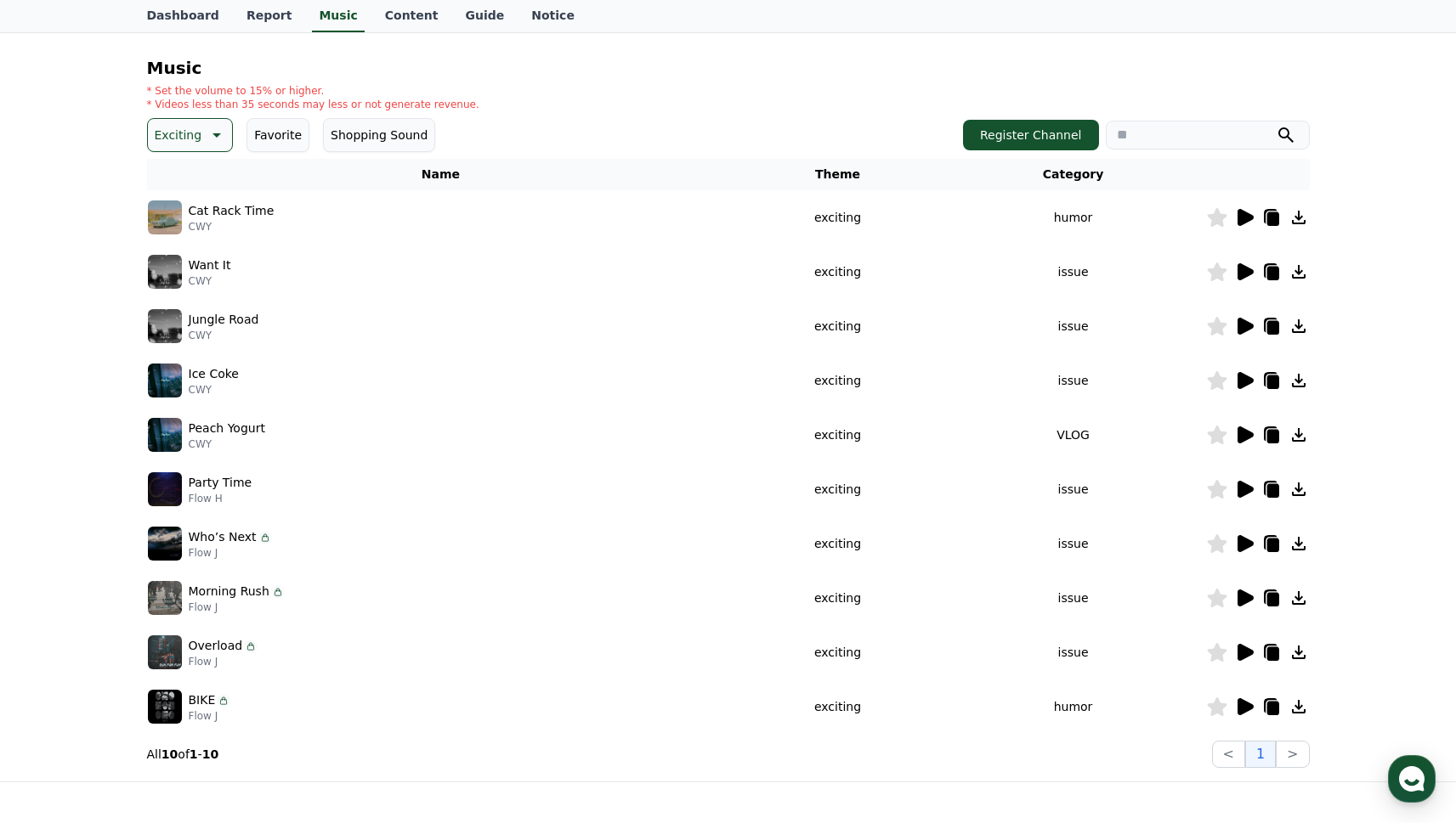
click at [1241, 703] on icon at bounding box center [1246, 707] width 16 height 17
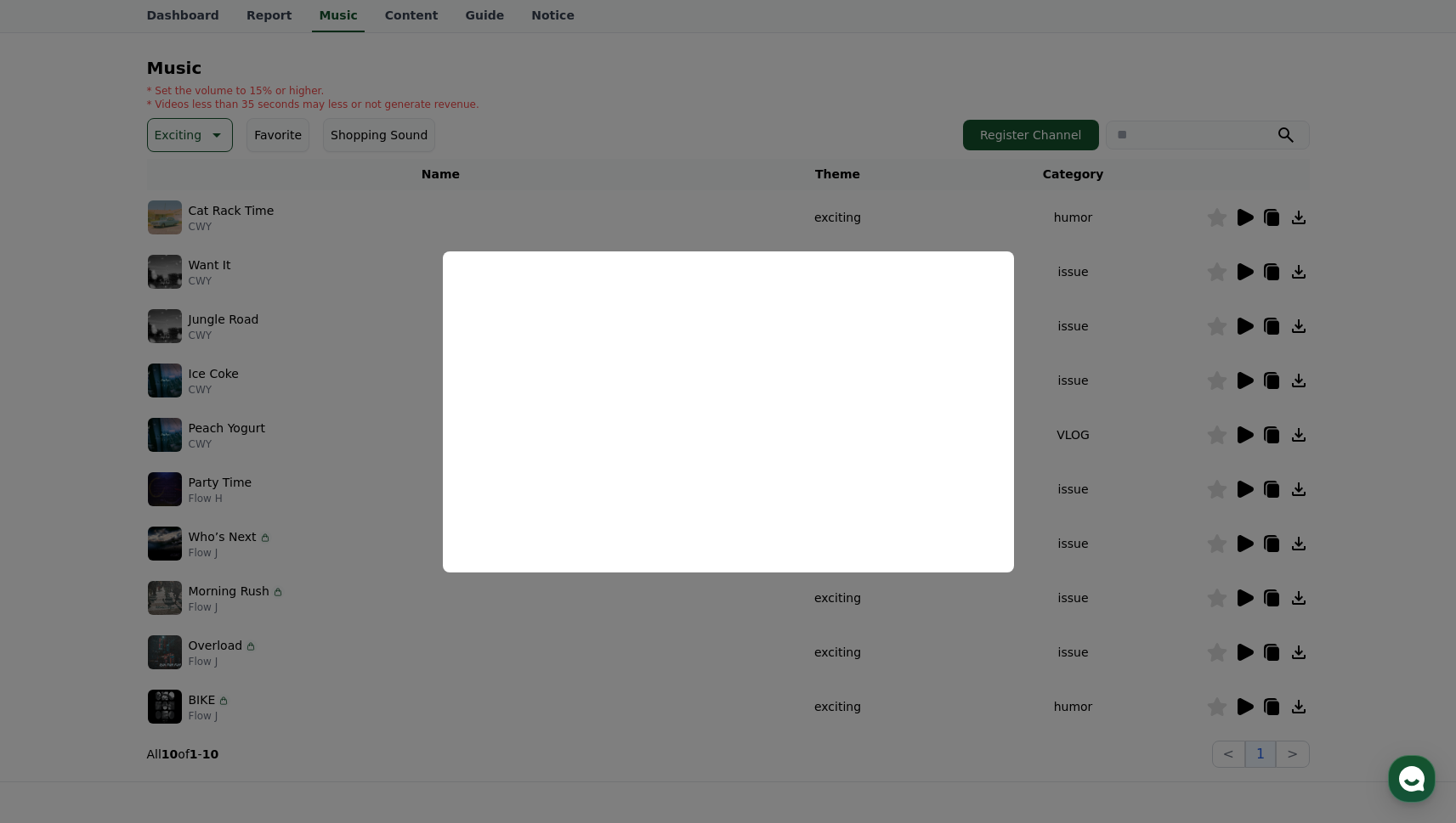
click at [1116, 354] on button "close modal" at bounding box center [728, 412] width 1456 height 823
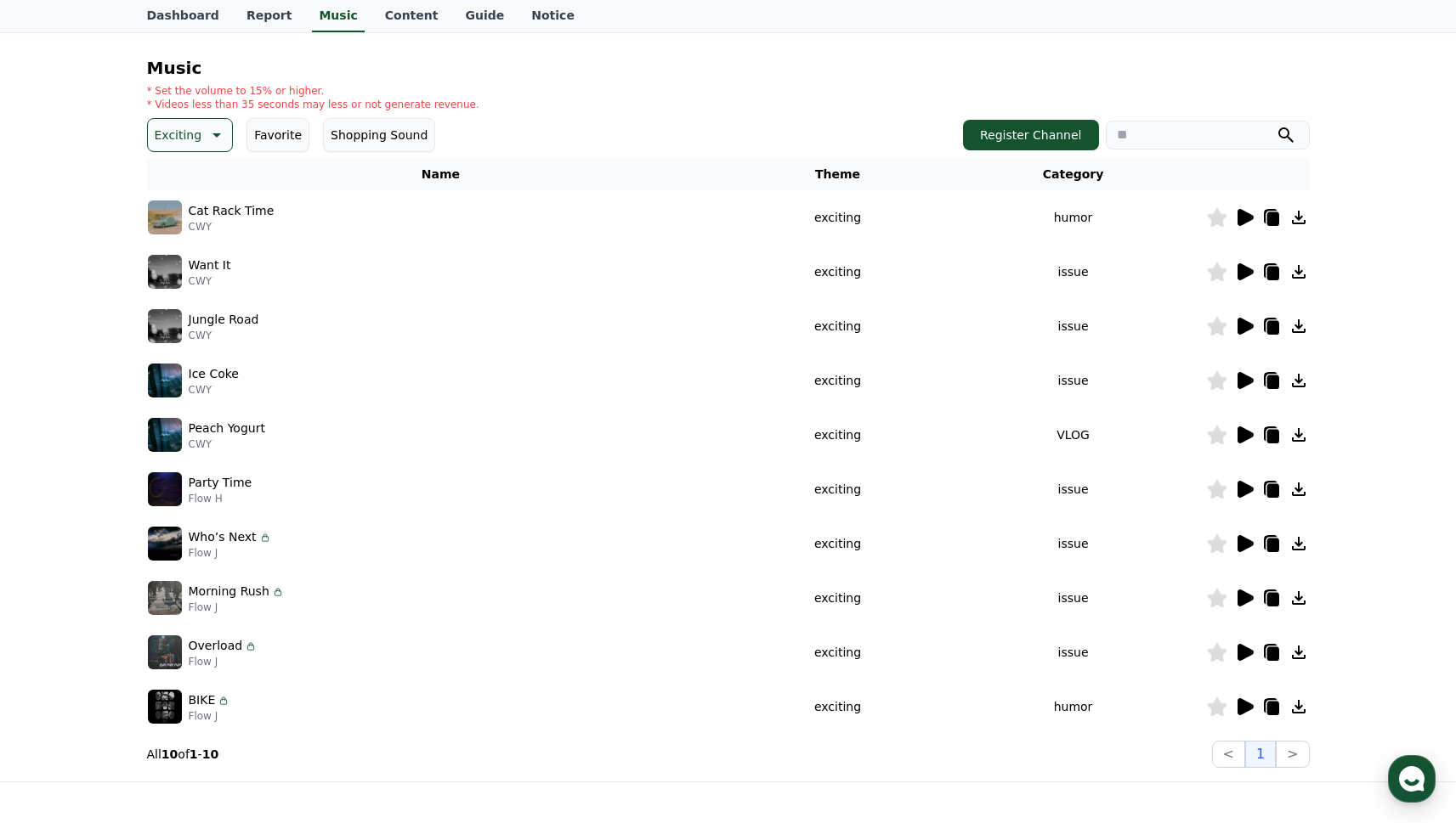
click at [208, 125] on icon at bounding box center [214, 135] width 20 height 20
click at [184, 257] on button "Joyful" at bounding box center [172, 250] width 46 height 38
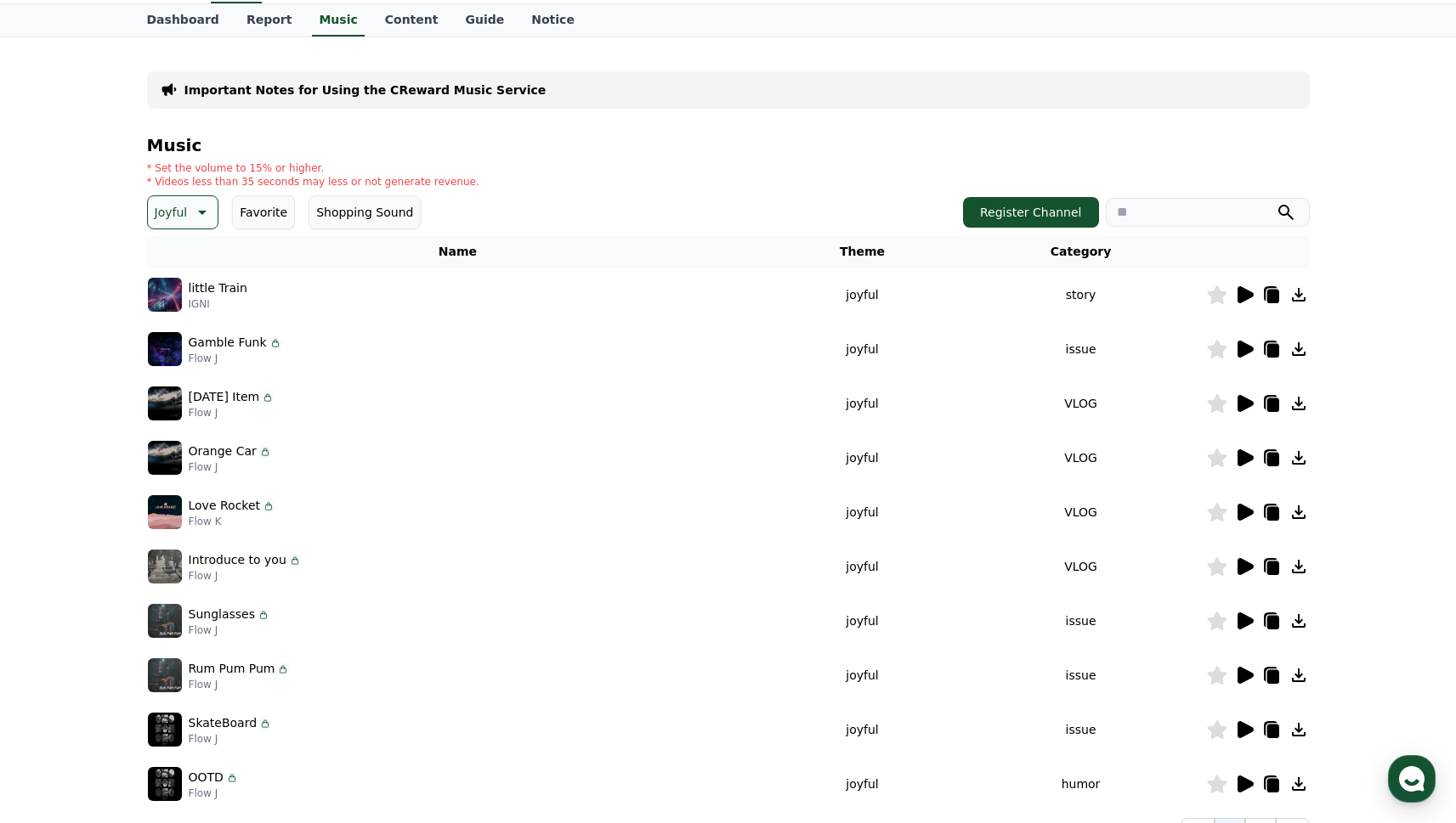
scroll to position [85, 0]
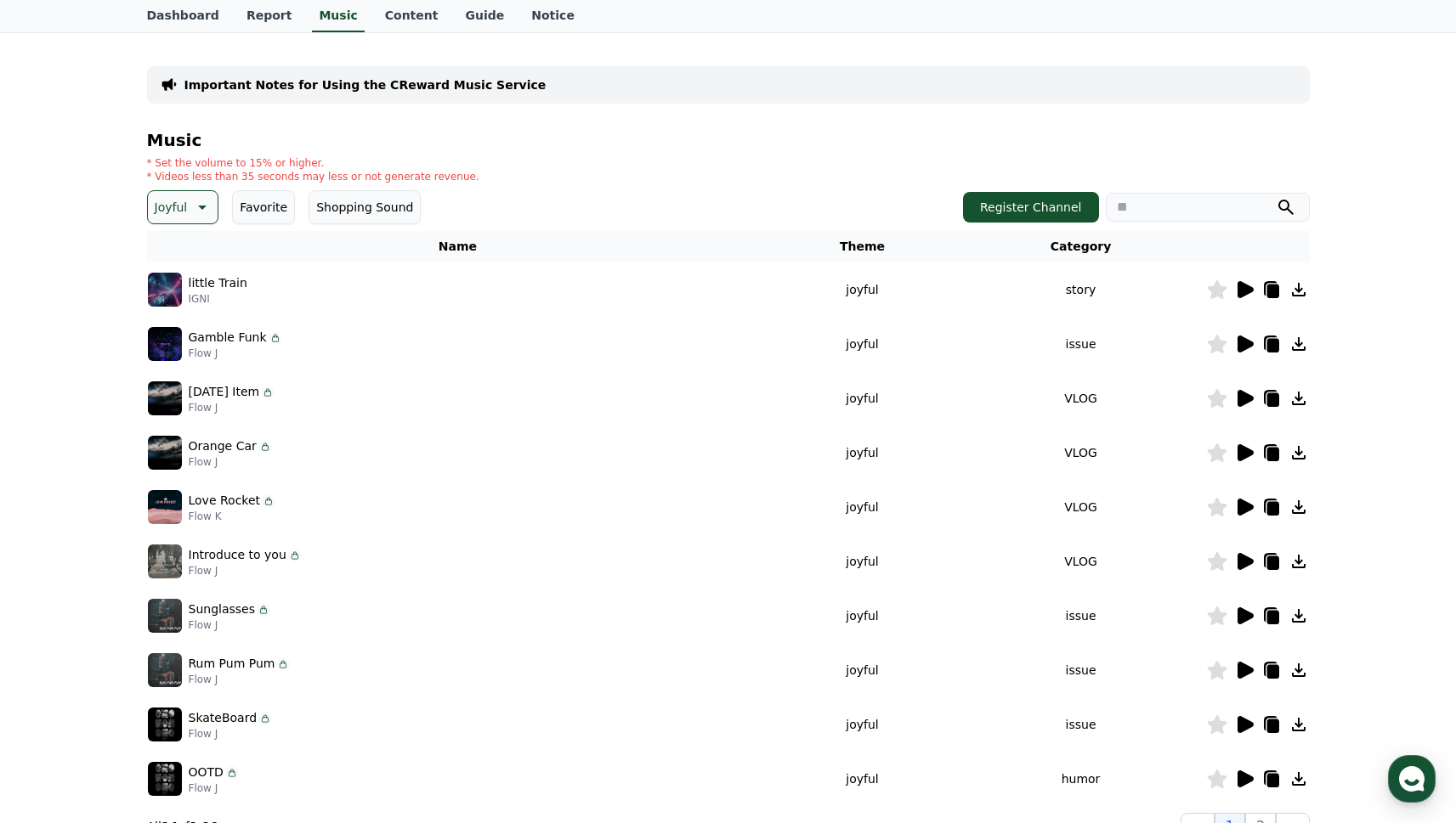
click at [1239, 295] on icon at bounding box center [1246, 290] width 16 height 17
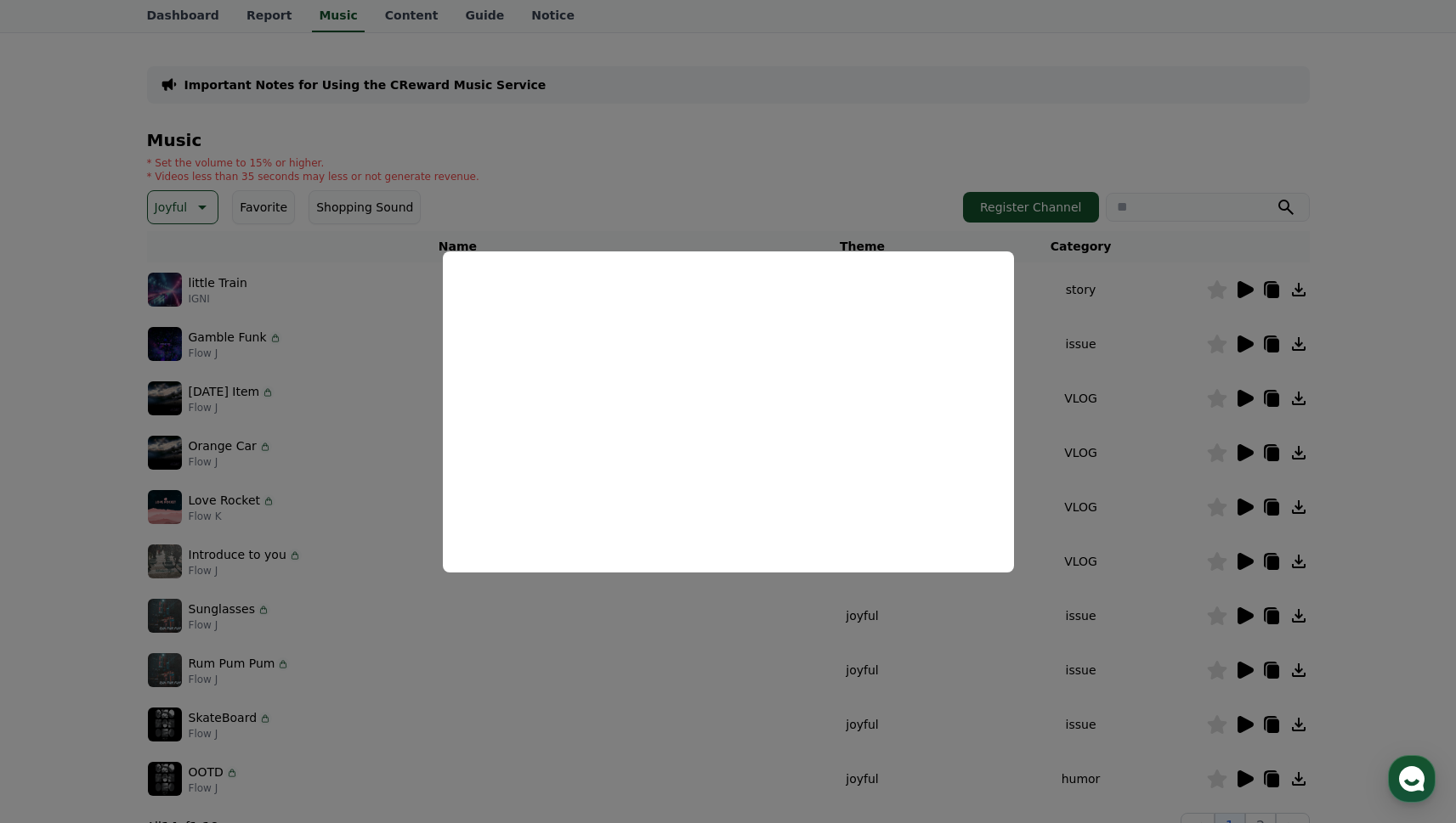
drag, startPoint x: 1113, startPoint y: 347, endPoint x: 1176, endPoint y: 353, distance: 63.3
click at [1112, 348] on button "close modal" at bounding box center [728, 412] width 1456 height 823
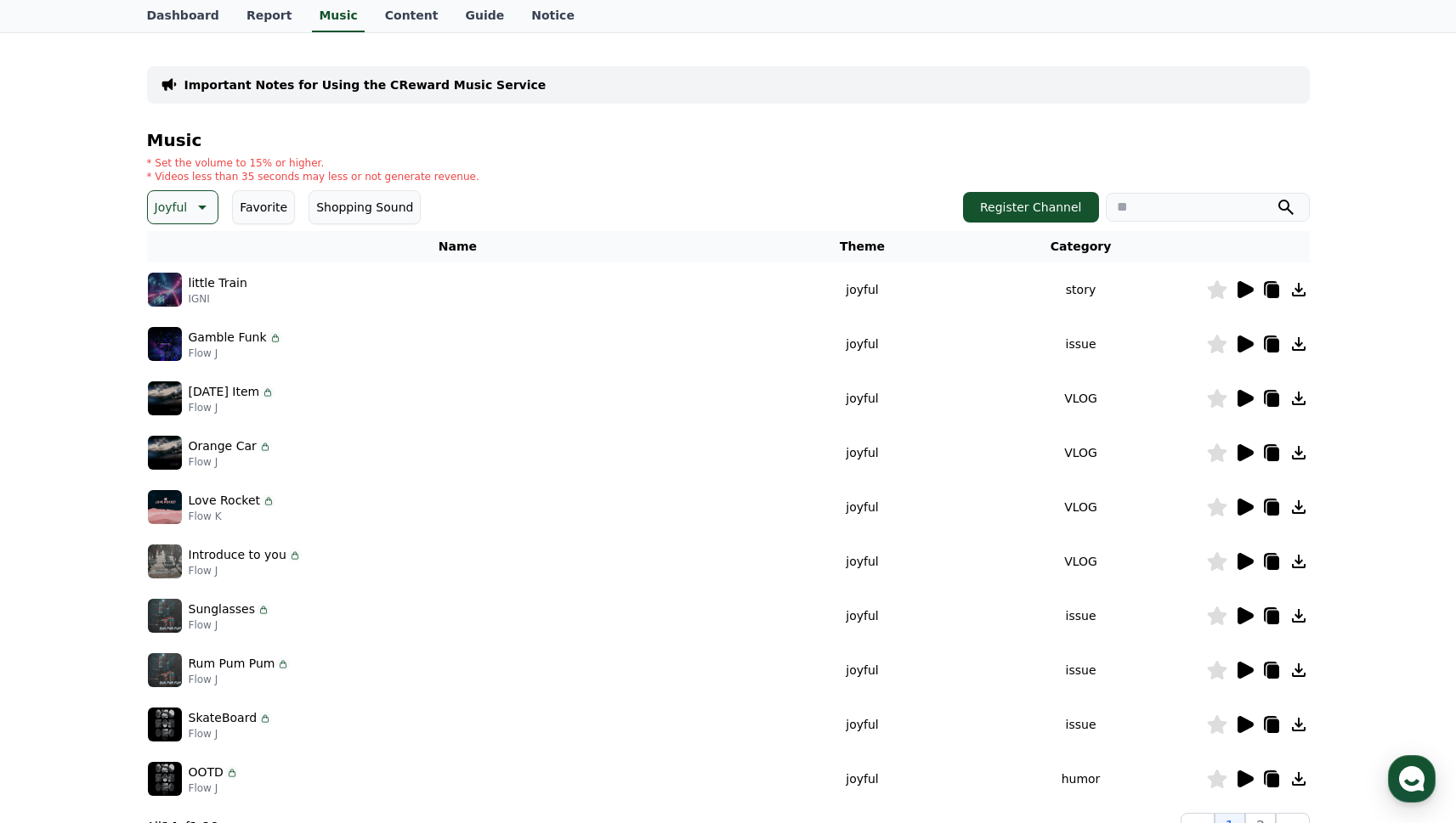
click at [1234, 342] on icon at bounding box center [1244, 344] width 20 height 20
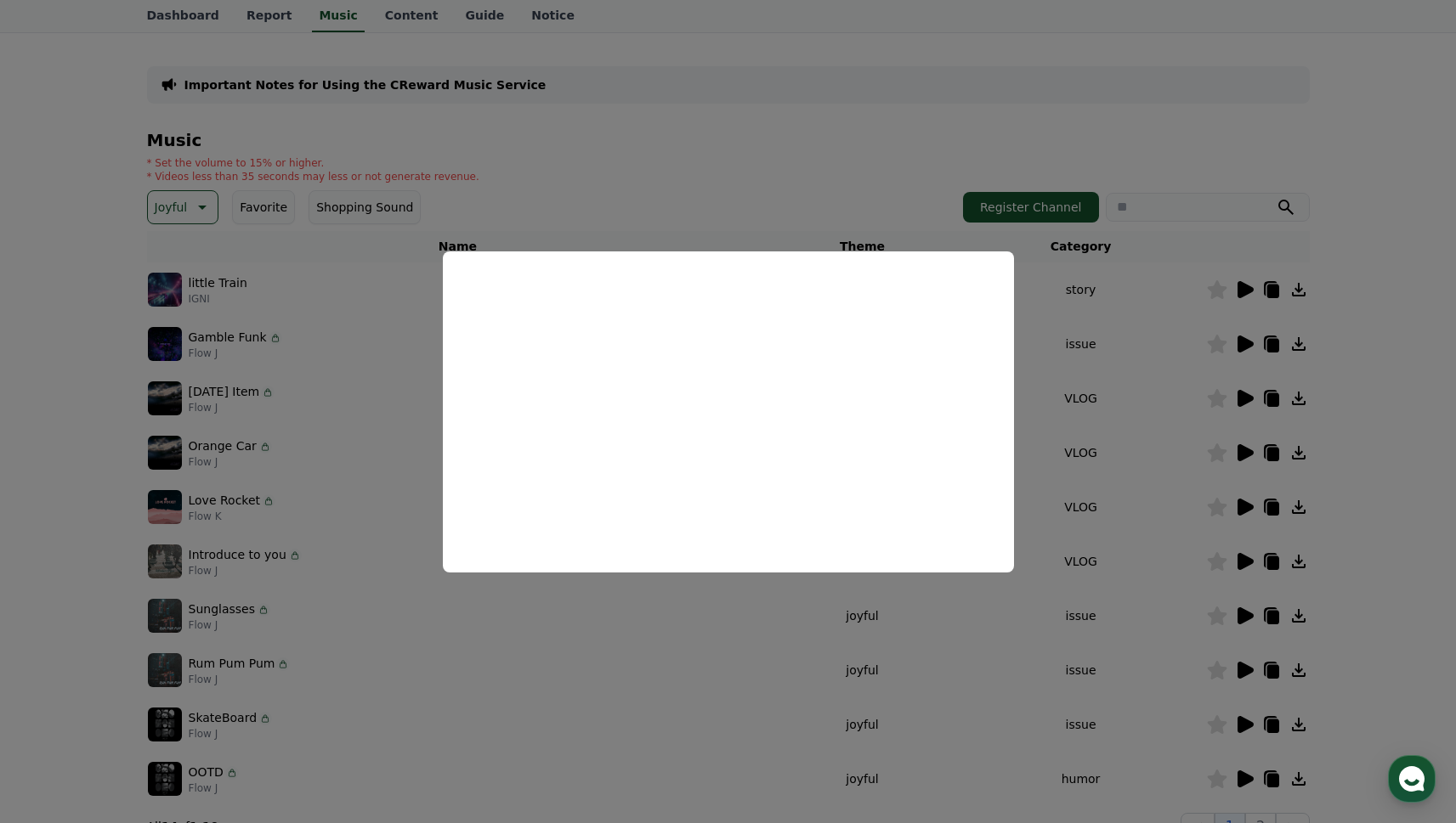
click at [1248, 400] on button "close modal" at bounding box center [728, 412] width 1456 height 823
click at [1245, 401] on icon at bounding box center [1246, 399] width 16 height 17
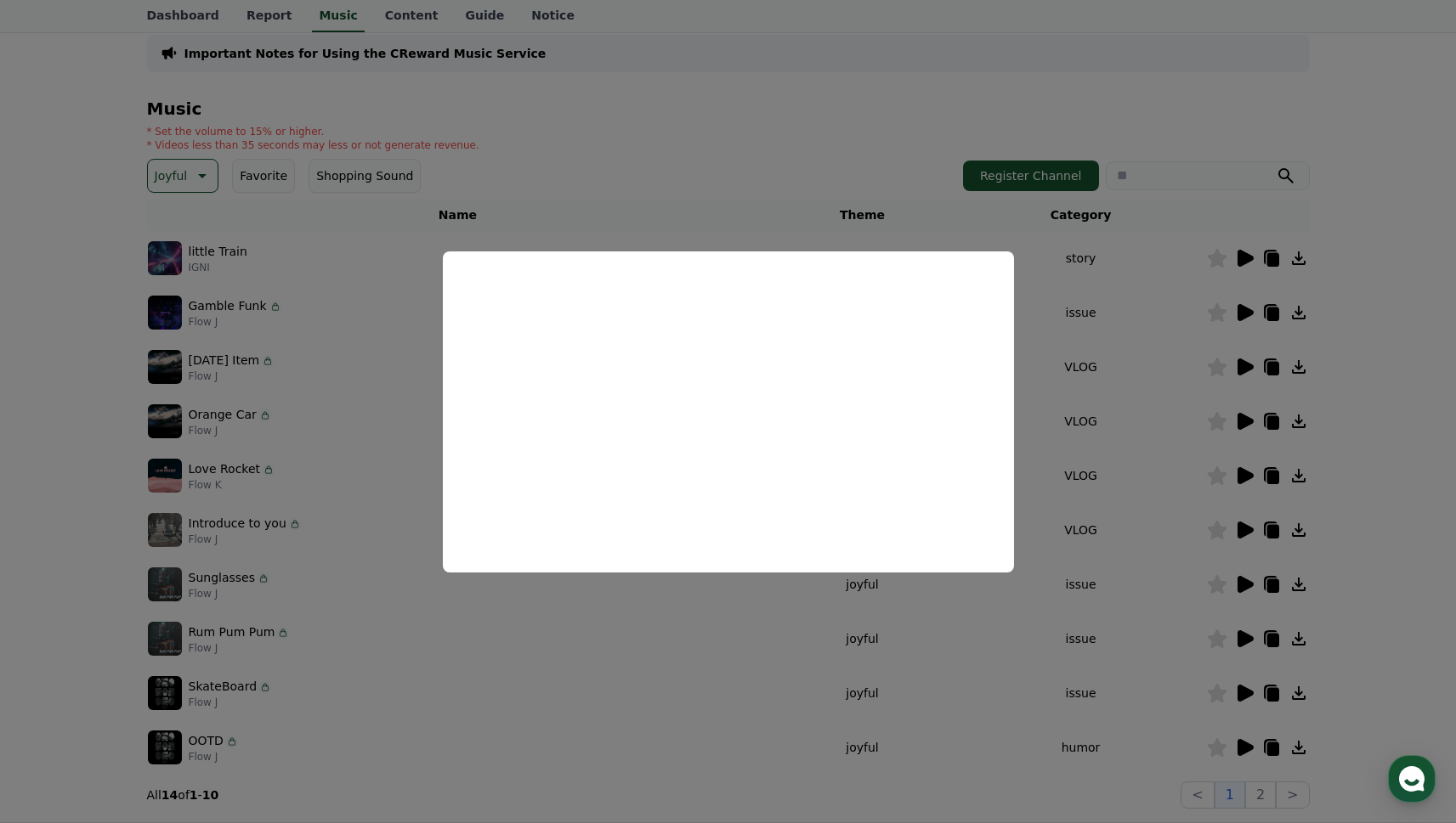
scroll to position [327, 0]
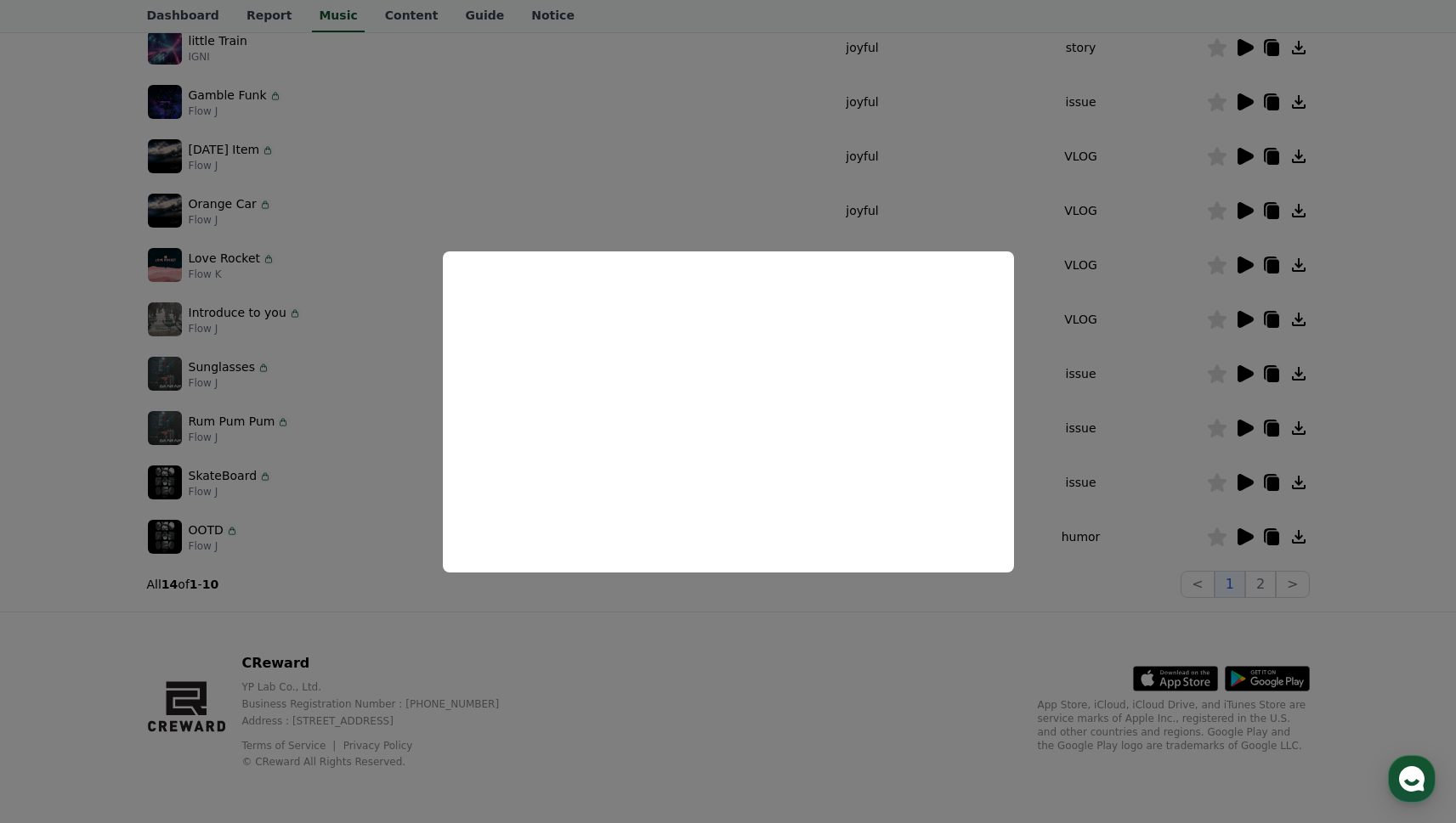
click at [1156, 509] on button "close modal" at bounding box center [728, 412] width 1456 height 823
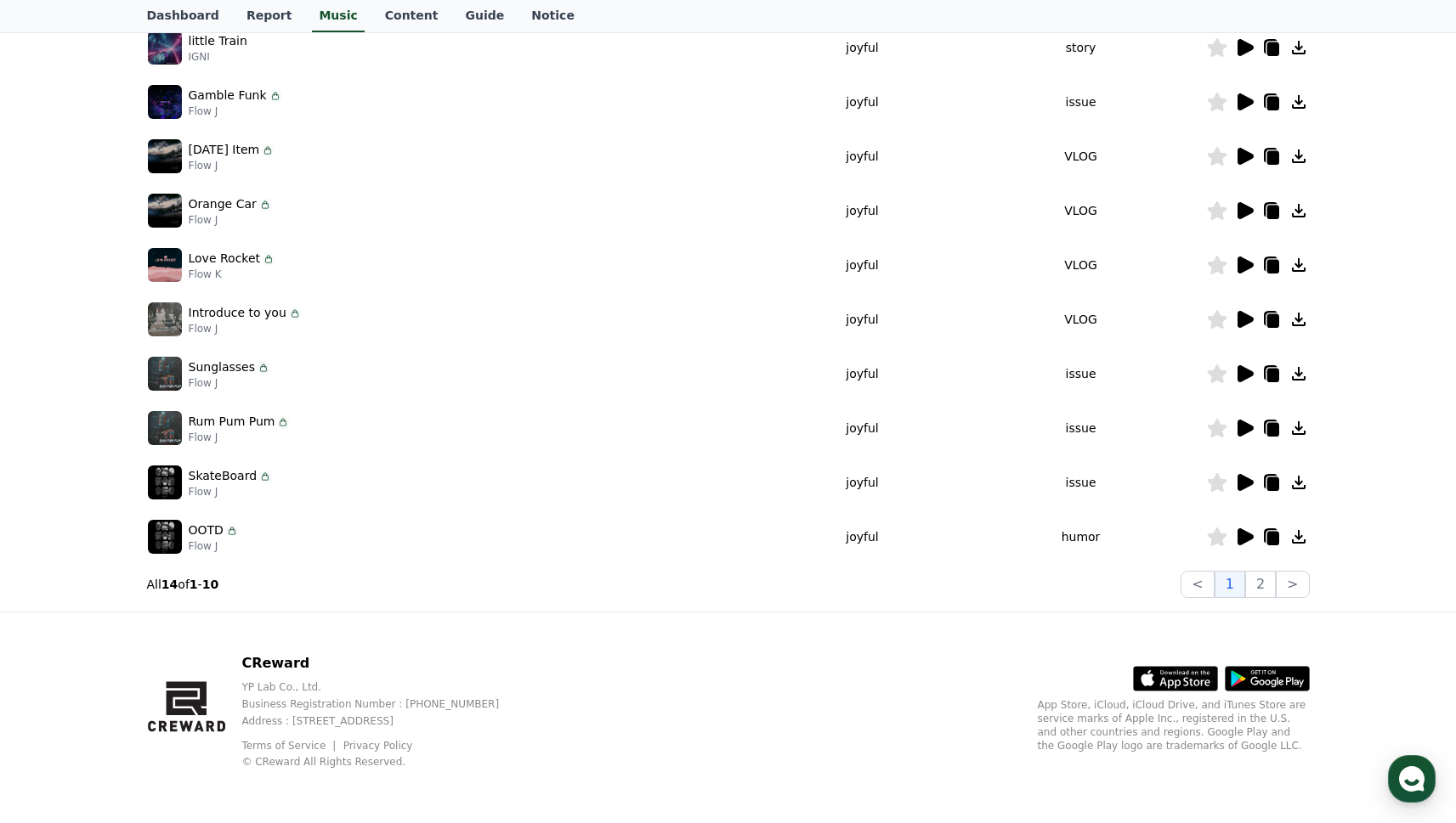
click at [1239, 531] on icon at bounding box center [1246, 537] width 16 height 17
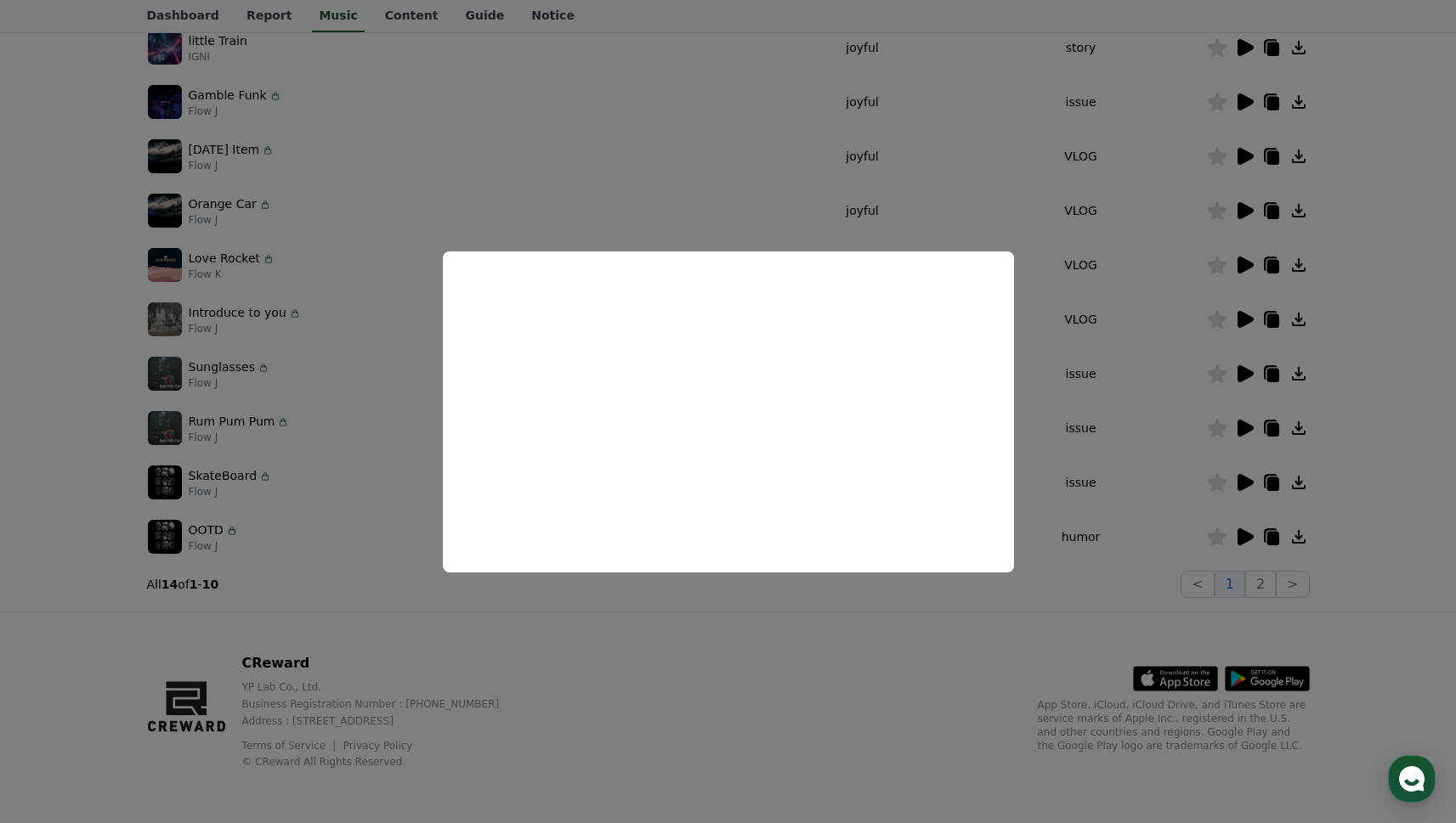
click at [1058, 344] on button "close modal" at bounding box center [728, 412] width 1456 height 823
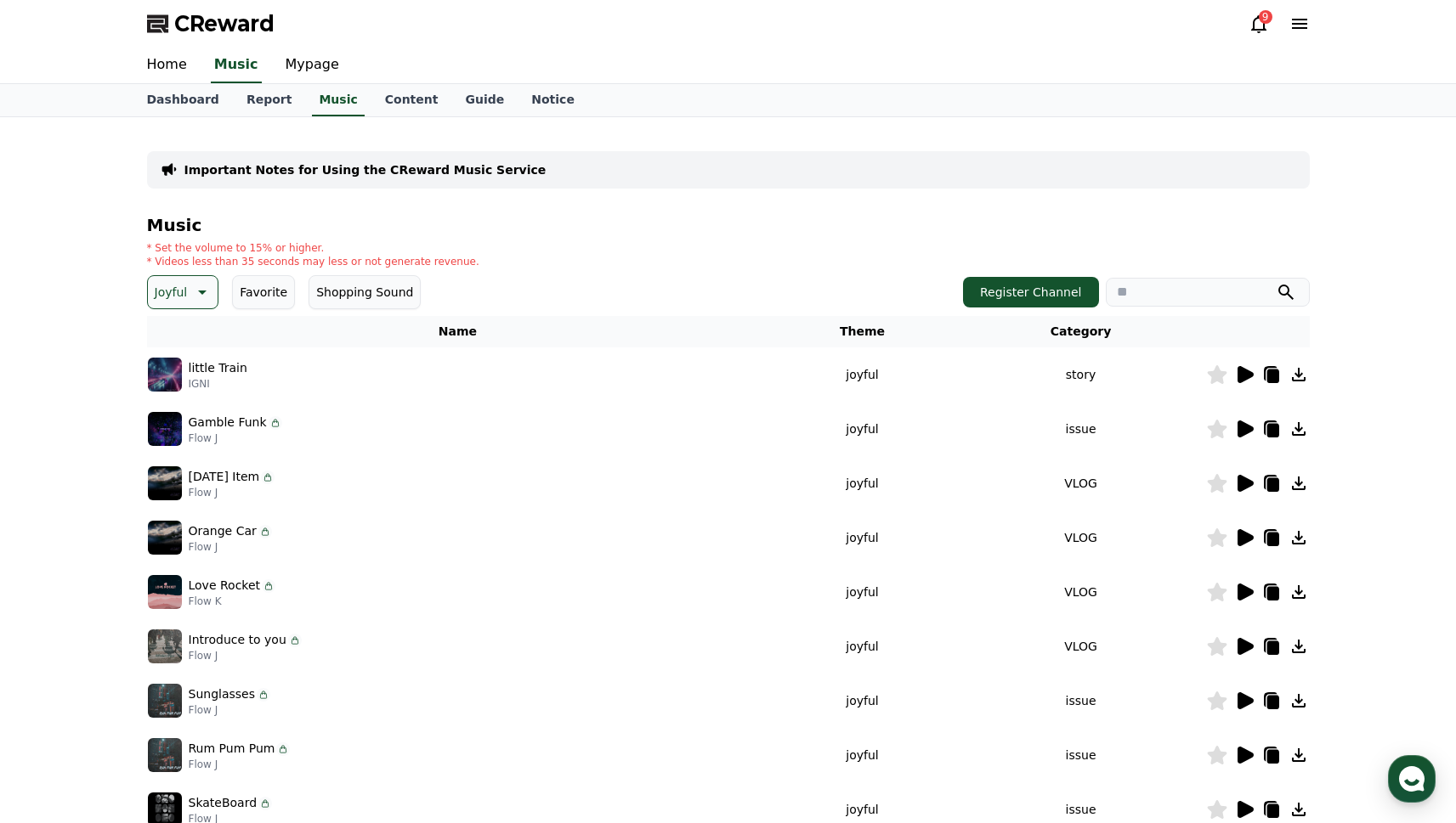
click at [214, 280] on button "Joyful" at bounding box center [183, 291] width 73 height 34
click at [189, 460] on button "Cute" at bounding box center [170, 459] width 42 height 38
click at [180, 460] on button "Cute" at bounding box center [170, 459] width 42 height 38
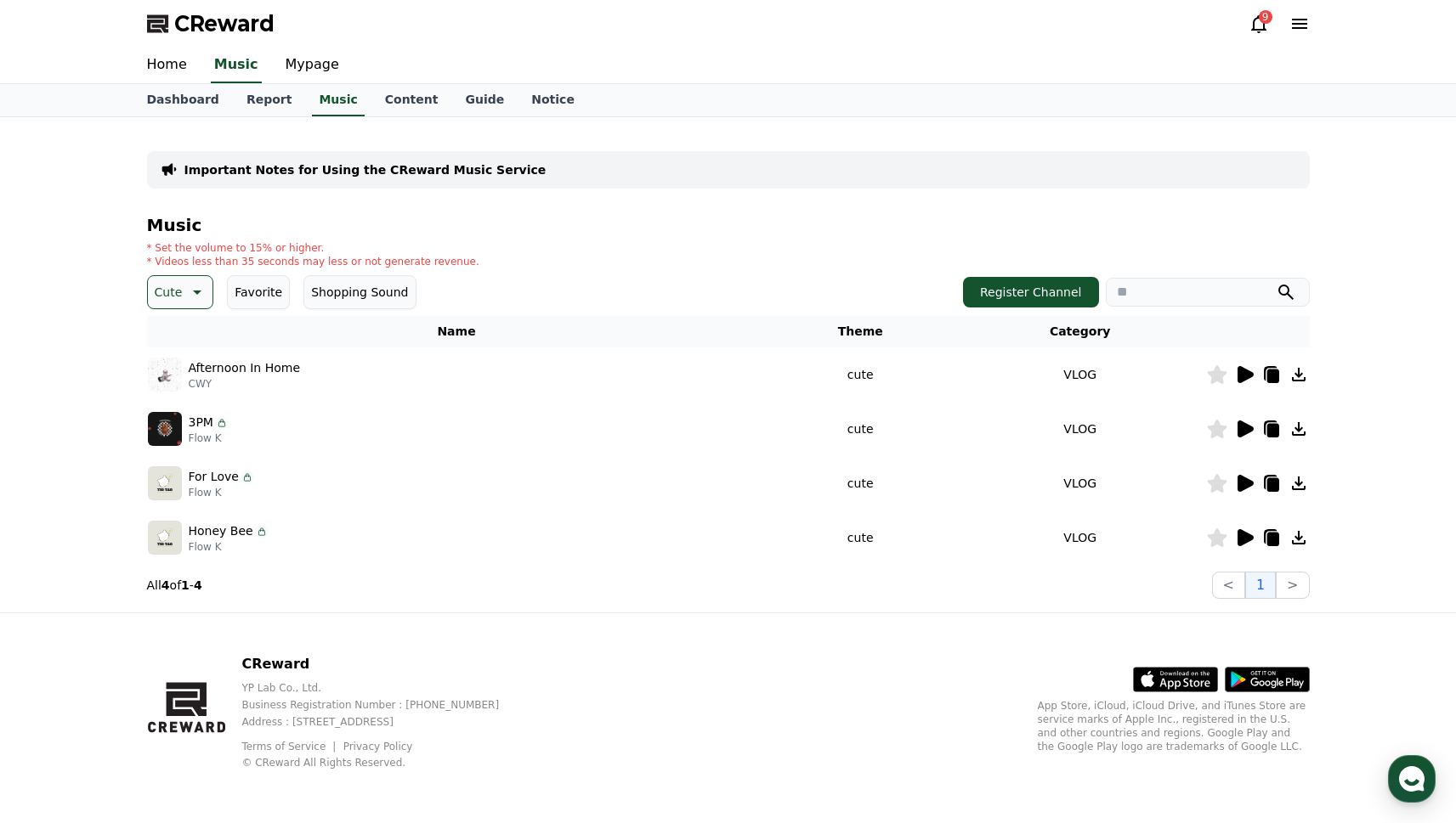
click at [1246, 490] on icon at bounding box center [1244, 483] width 20 height 20
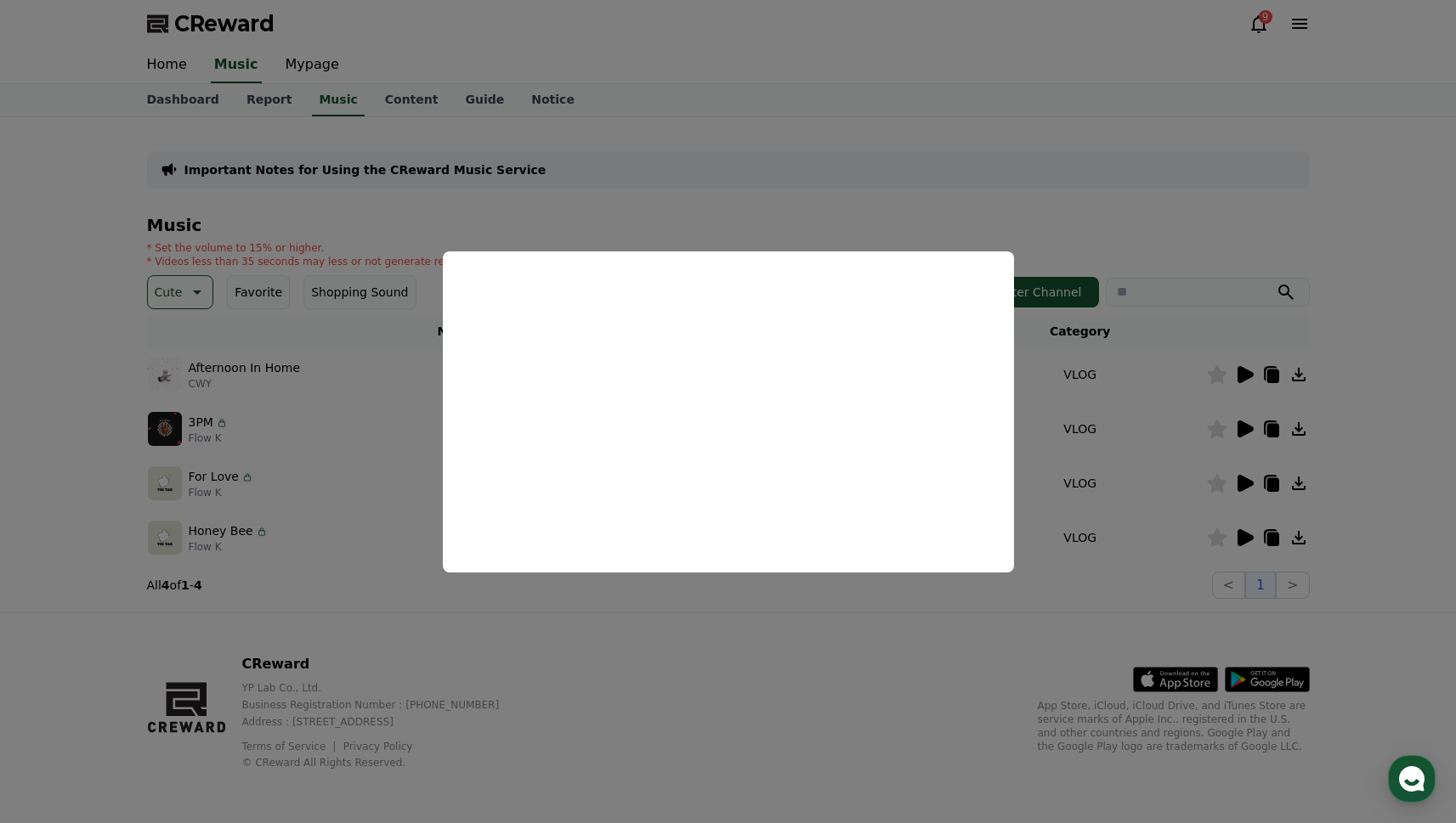
click at [1246, 538] on button "close modal" at bounding box center [728, 412] width 1456 height 823
click at [1253, 537] on icon at bounding box center [1246, 538] width 16 height 17
click at [1155, 395] on button "close modal" at bounding box center [728, 412] width 1456 height 823
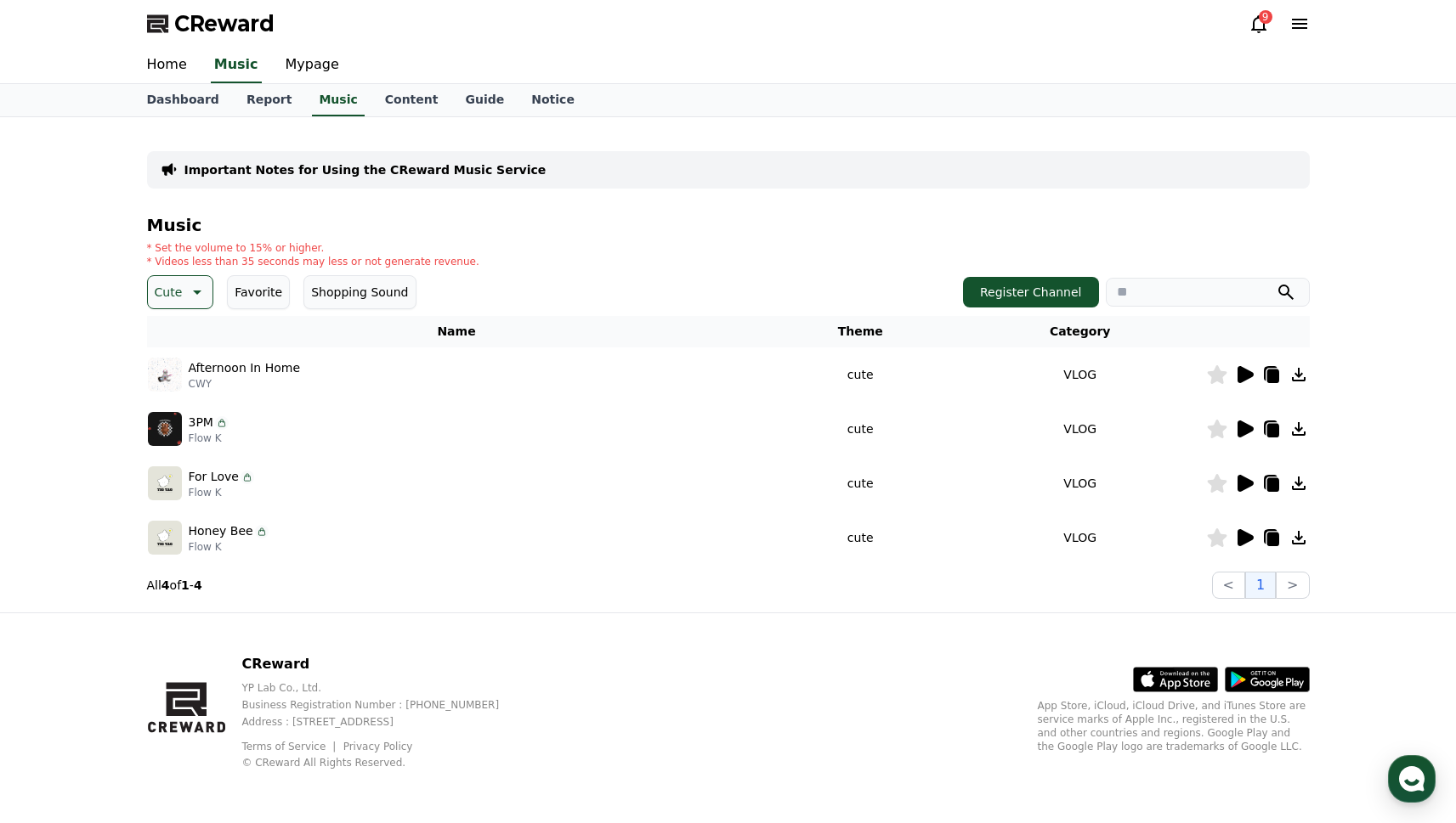
click at [1245, 378] on icon at bounding box center [1246, 375] width 16 height 17
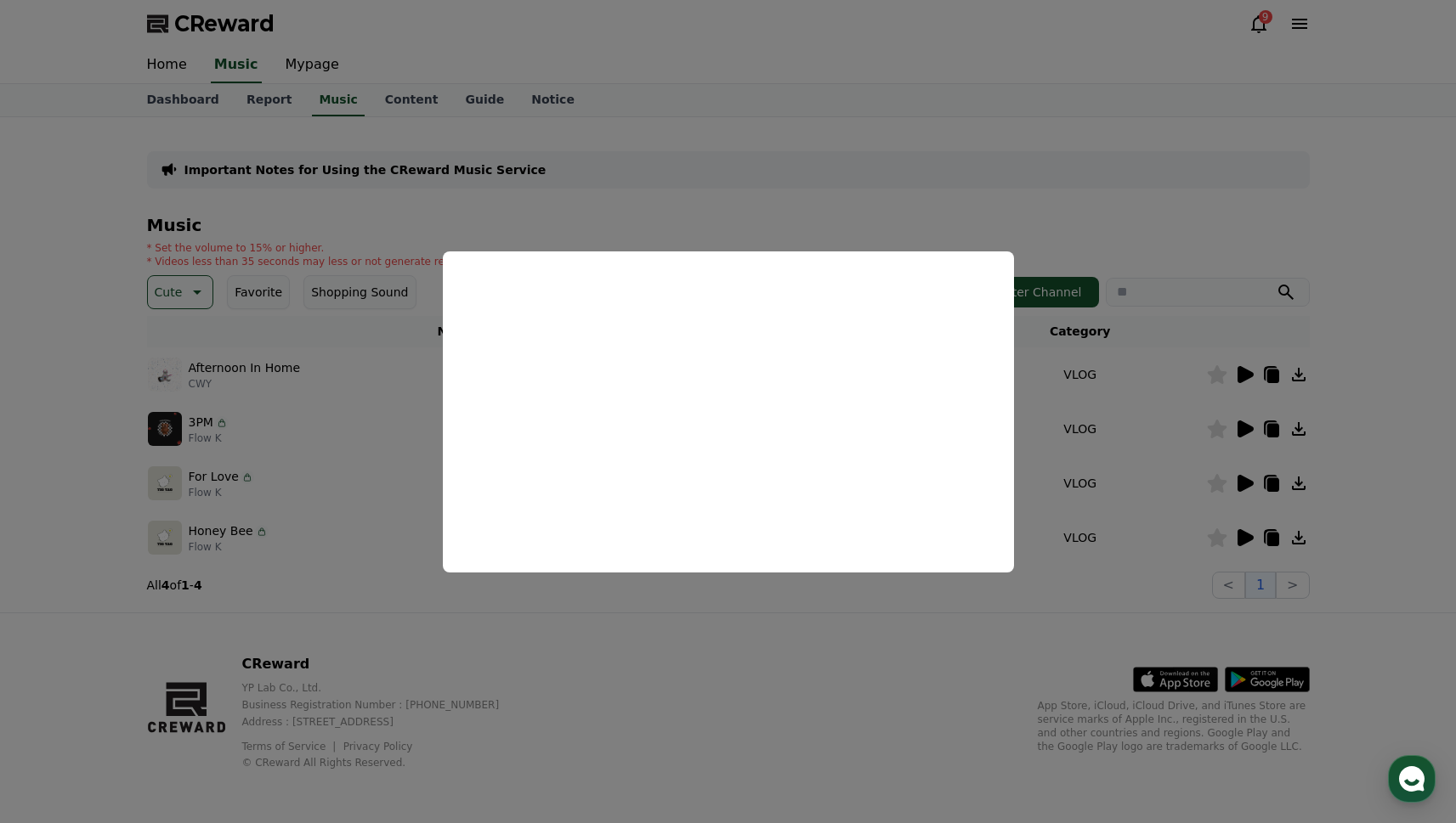
click at [1067, 450] on button "close modal" at bounding box center [728, 412] width 1456 height 823
click at [1251, 434] on icon at bounding box center [1244, 429] width 20 height 20
click at [1158, 453] on button "close modal" at bounding box center [728, 412] width 1456 height 823
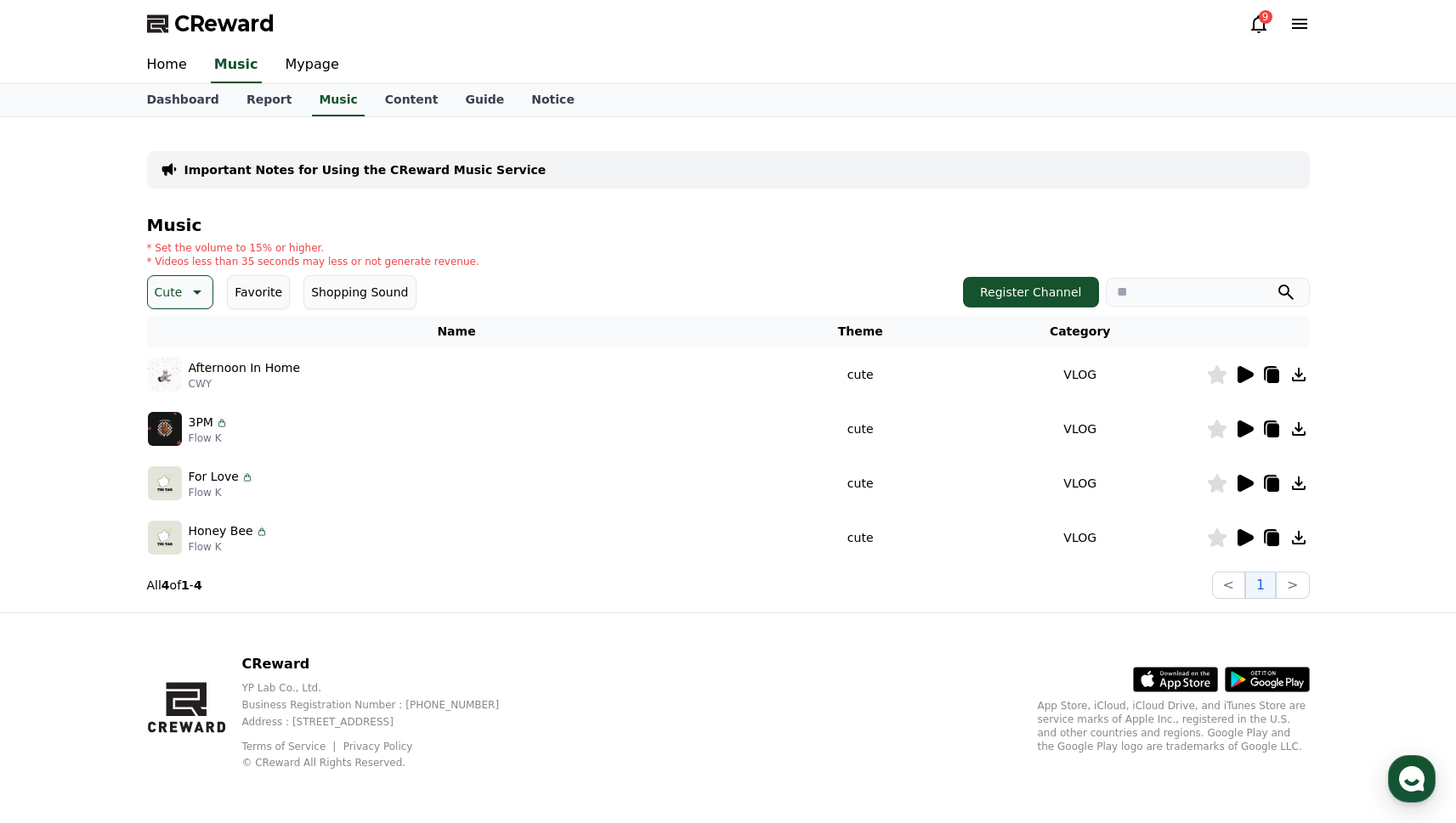
click at [1275, 431] on icon at bounding box center [1273, 431] width 12 height 14
